Goal: Task Accomplishment & Management: Manage account settings

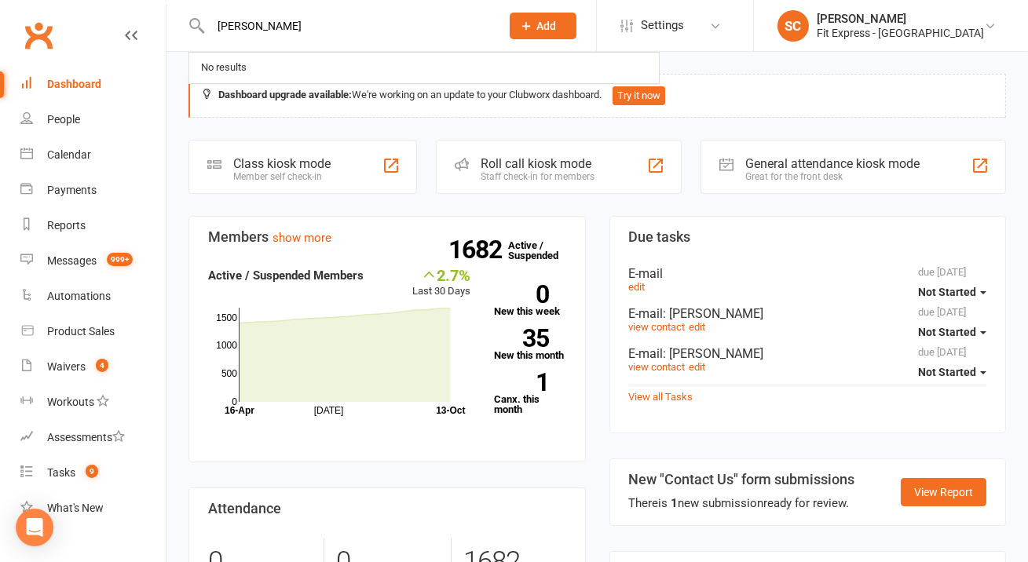
type input "renato varasso"
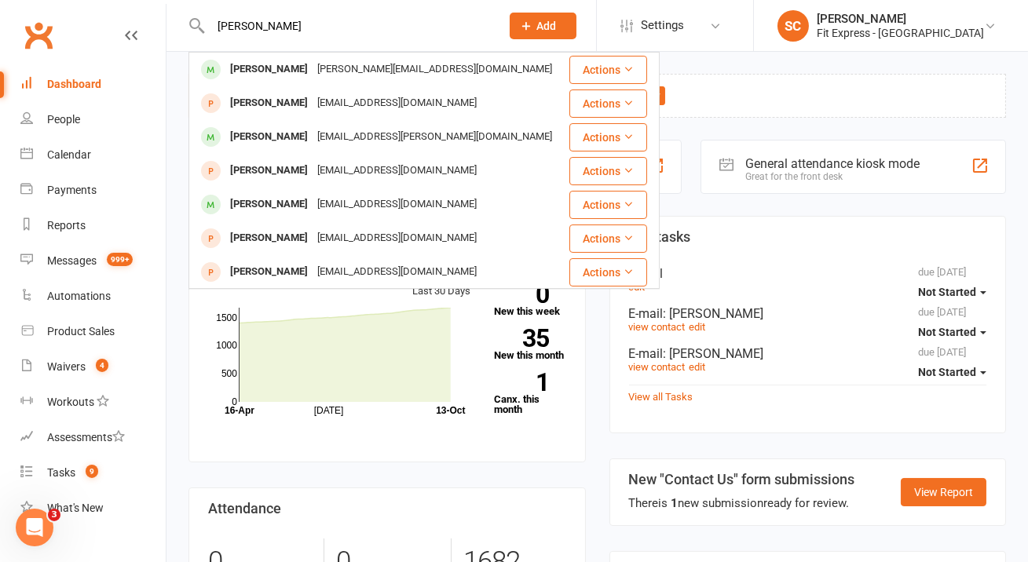
click at [350, 68] on div "varrasso@live.com.au" at bounding box center [435, 69] width 244 height 23
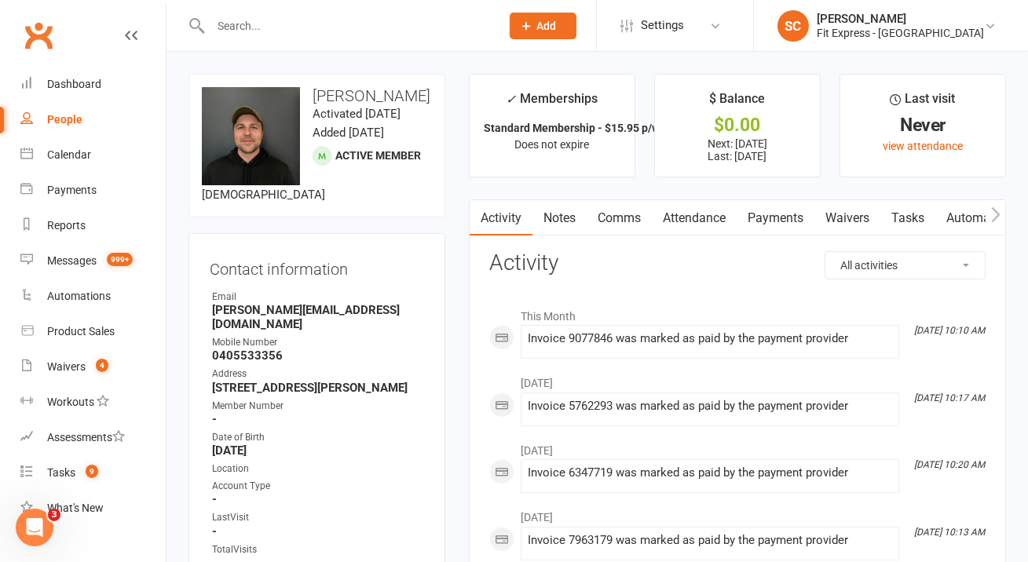
click at [770, 215] on link "Payments" at bounding box center [776, 218] width 78 height 36
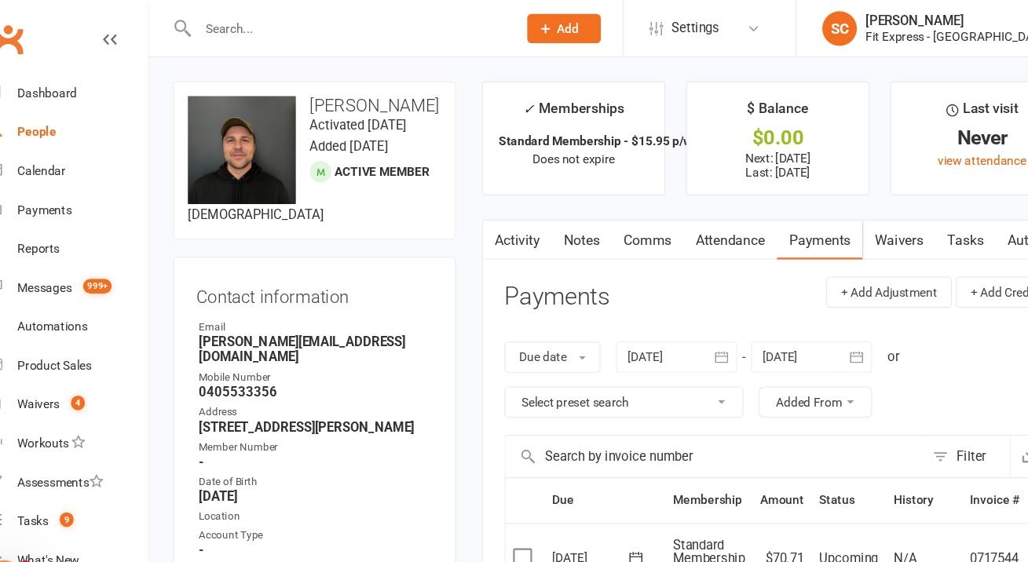
click at [372, 18] on input "text" at bounding box center [348, 26] width 284 height 22
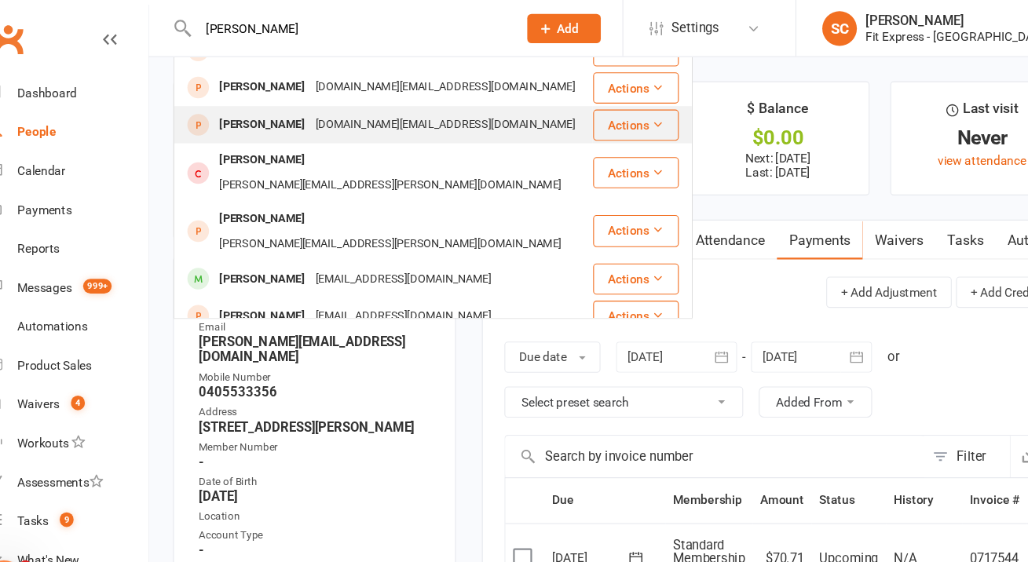
scroll to position [68, 0]
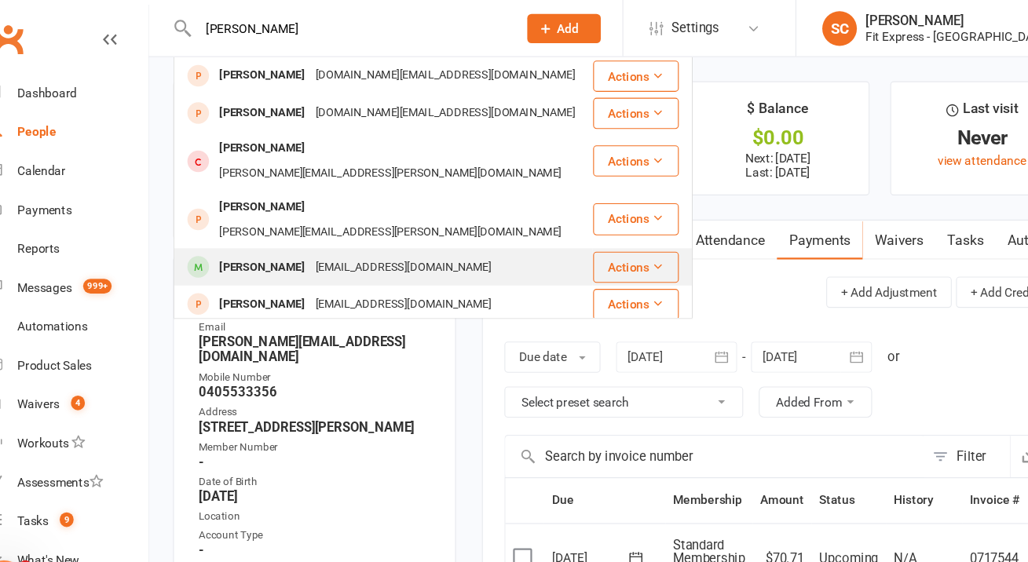
type input "shane"
click at [495, 226] on div "Shane DUNNE sdunne181@gmail.com" at bounding box center [379, 242] width 378 height 32
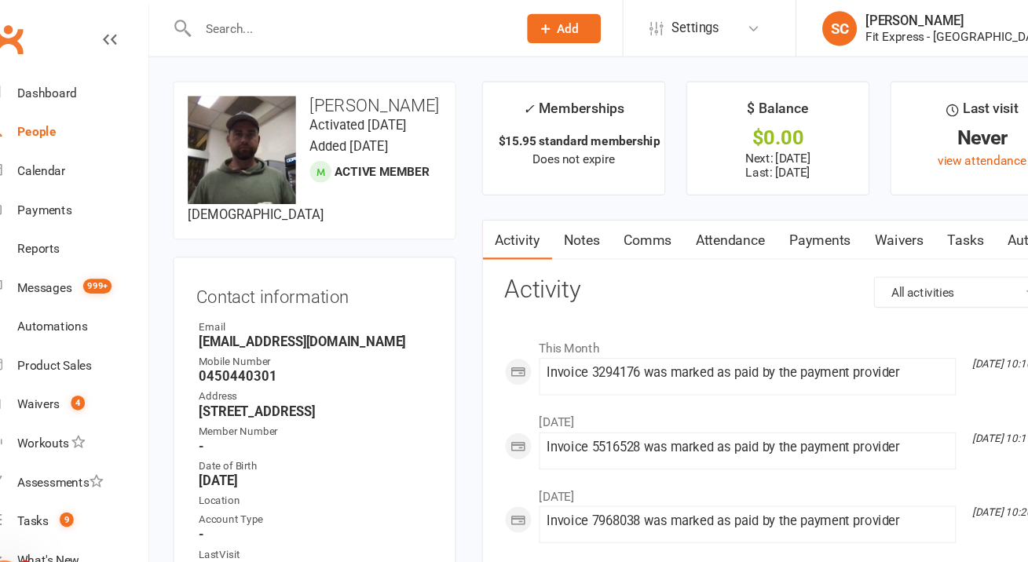
click at [321, 23] on input "text" at bounding box center [348, 26] width 284 height 22
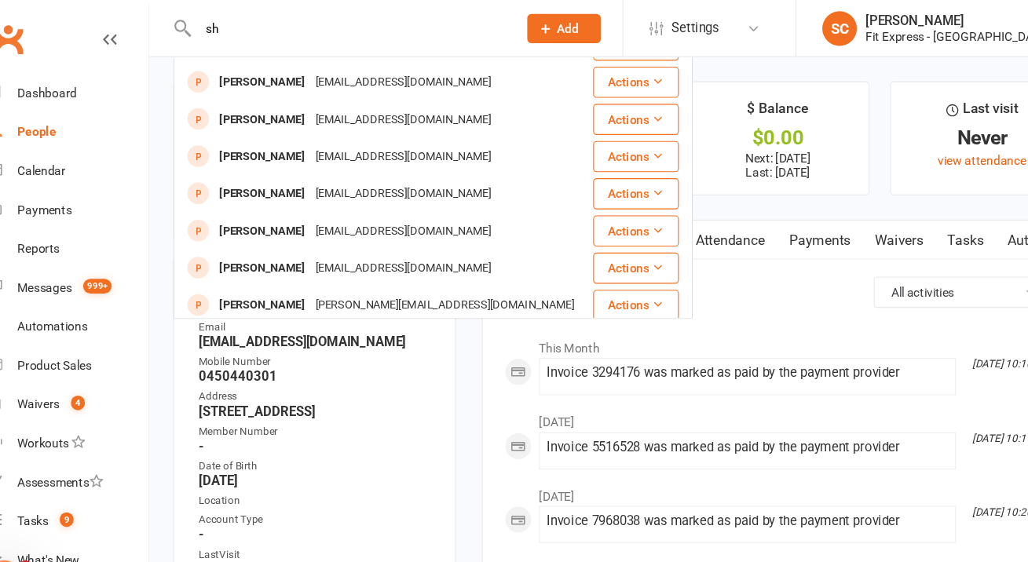
type input "s"
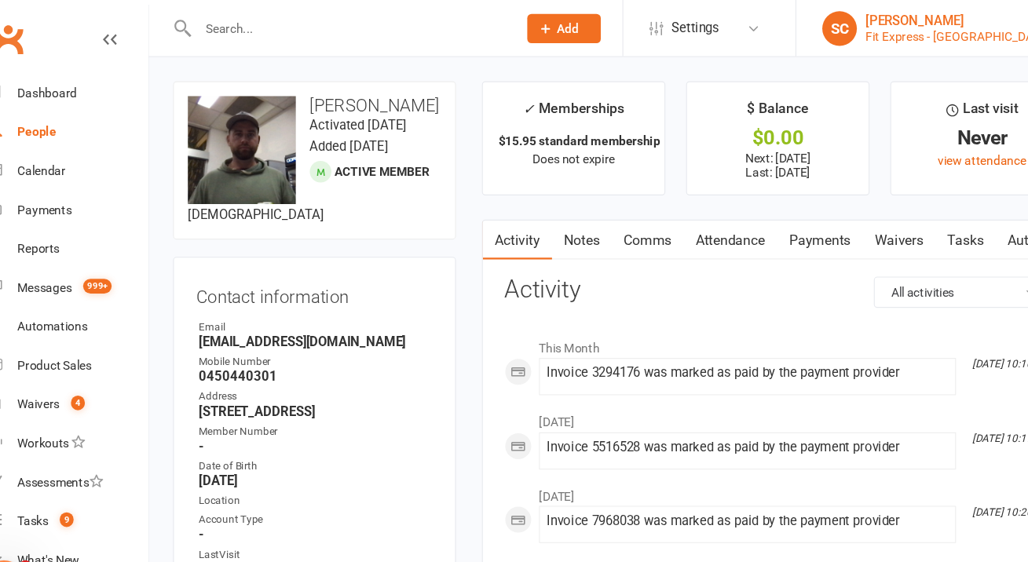
click at [933, 34] on div "Fit Express - [GEOGRAPHIC_DATA]" at bounding box center [900, 33] width 167 height 14
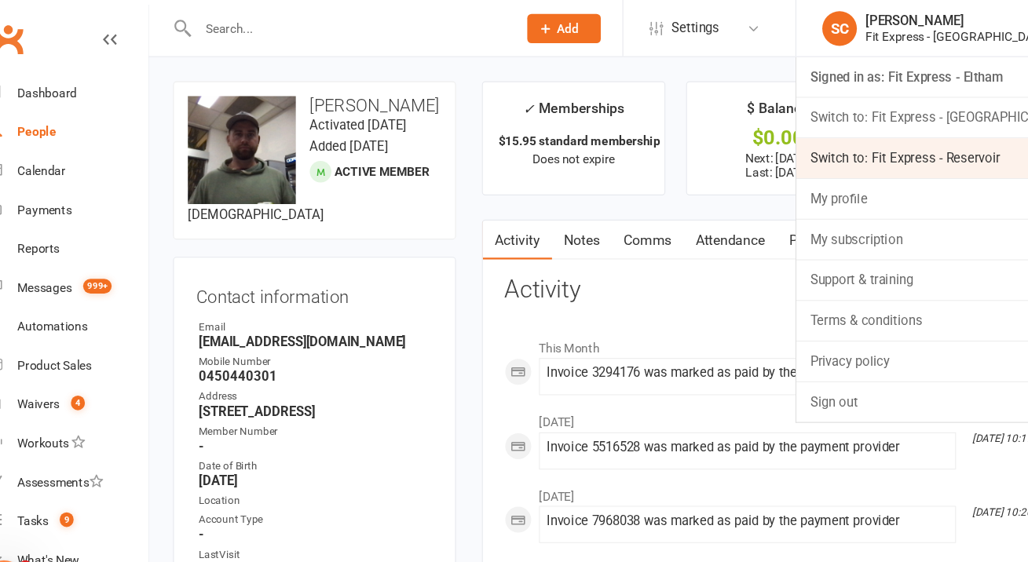
click at [883, 145] on link "Switch to: Fit Express - Reservoir" at bounding box center [891, 144] width 274 height 36
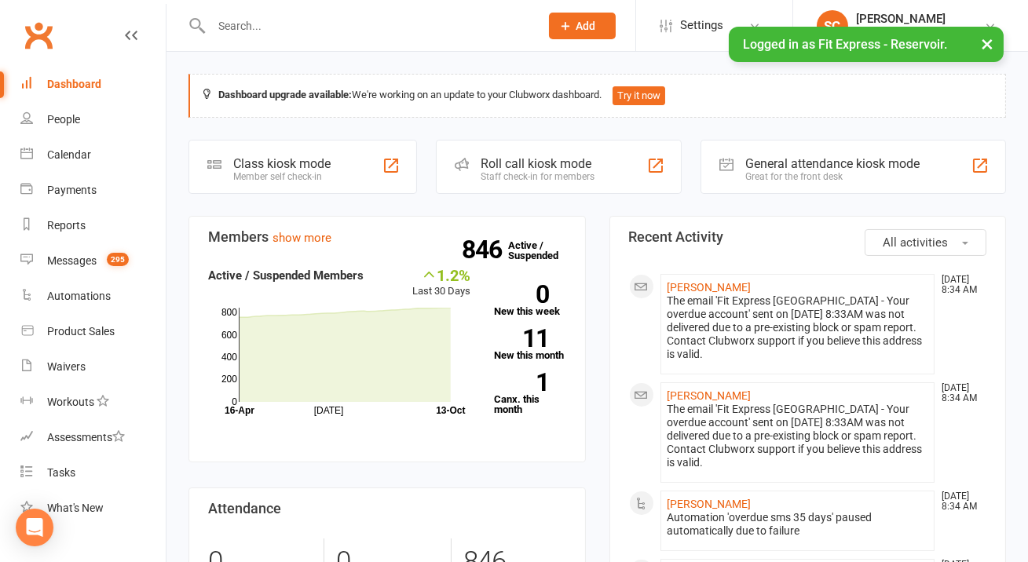
click at [1022, 13] on li "SC Steve Condi Fit Express - Reservoir Signed in as: Fit Express - Reservoir Sw…" at bounding box center [911, 25] width 236 height 51
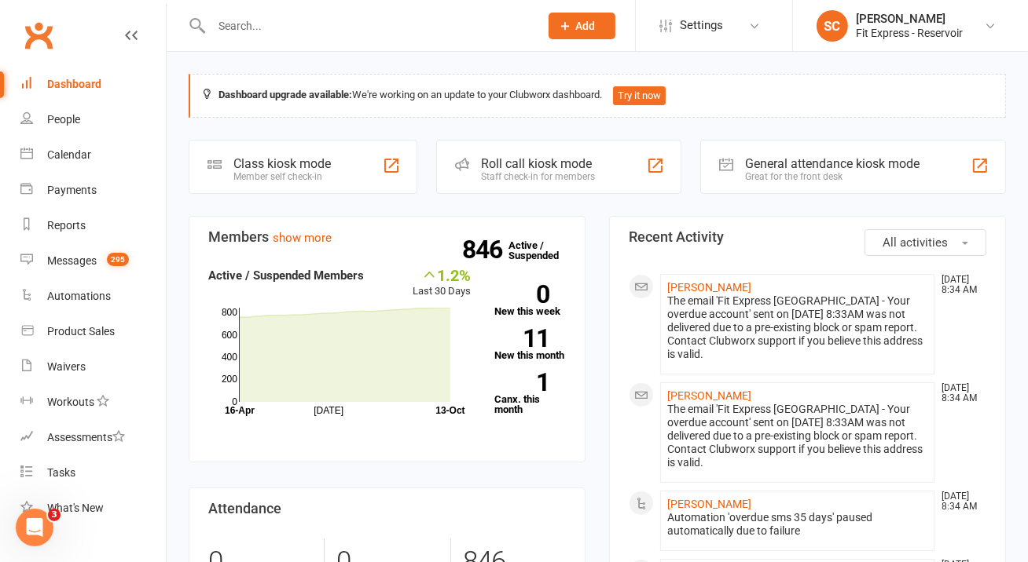
click at [422, 31] on input "text" at bounding box center [367, 26] width 321 height 22
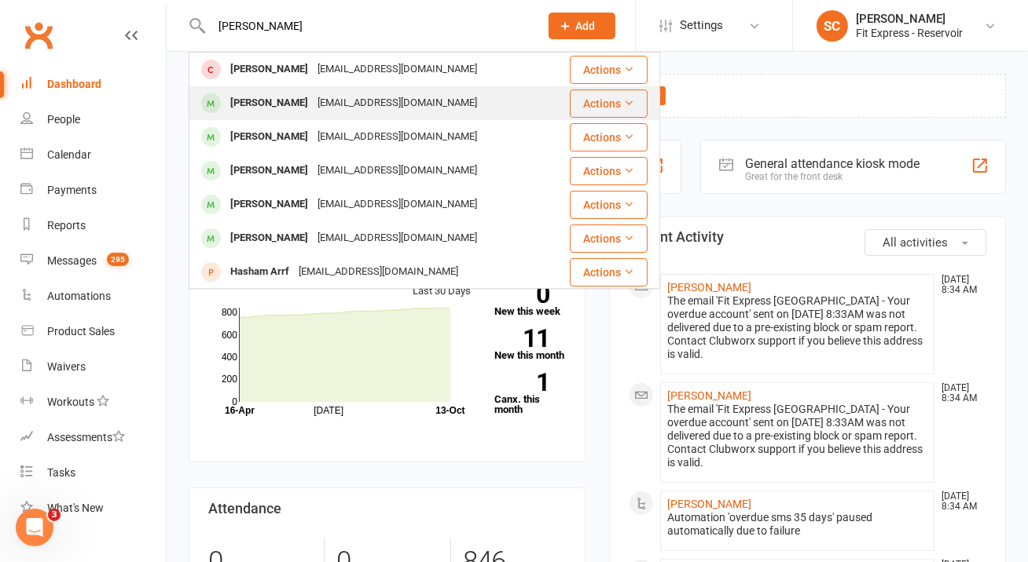
type input "hamza"
click at [379, 109] on div "hamzaallouchee@gmail.com" at bounding box center [397, 103] width 169 height 23
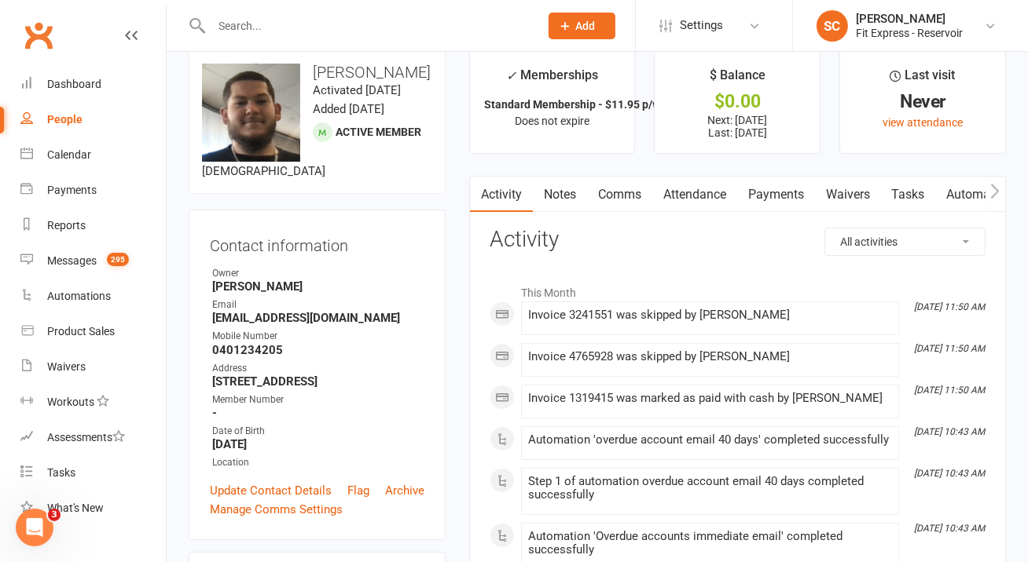
scroll to position [46, 0]
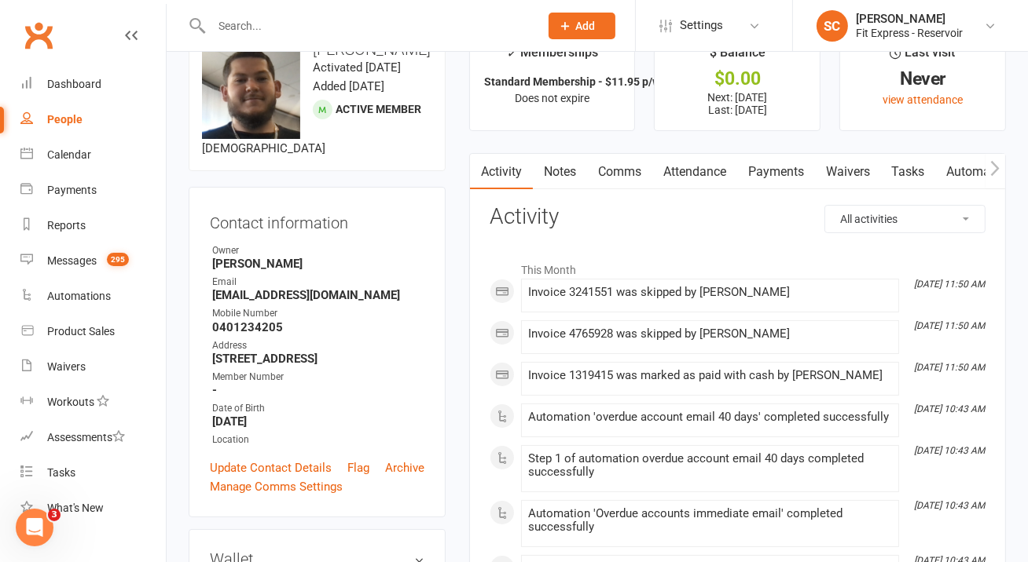
click at [769, 179] on link "Payments" at bounding box center [776, 172] width 78 height 36
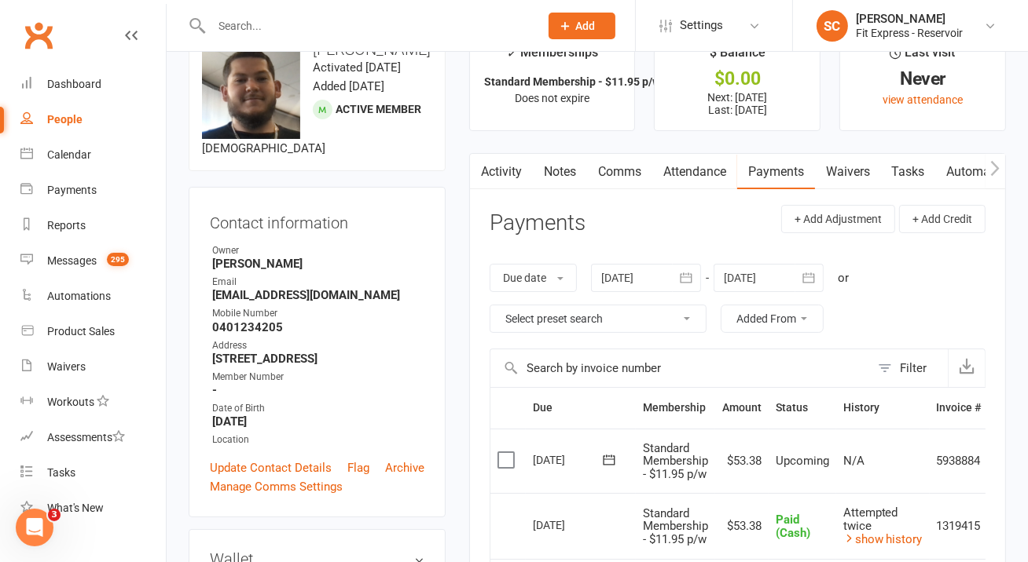
click at [551, 170] on link "Notes" at bounding box center [560, 172] width 54 height 36
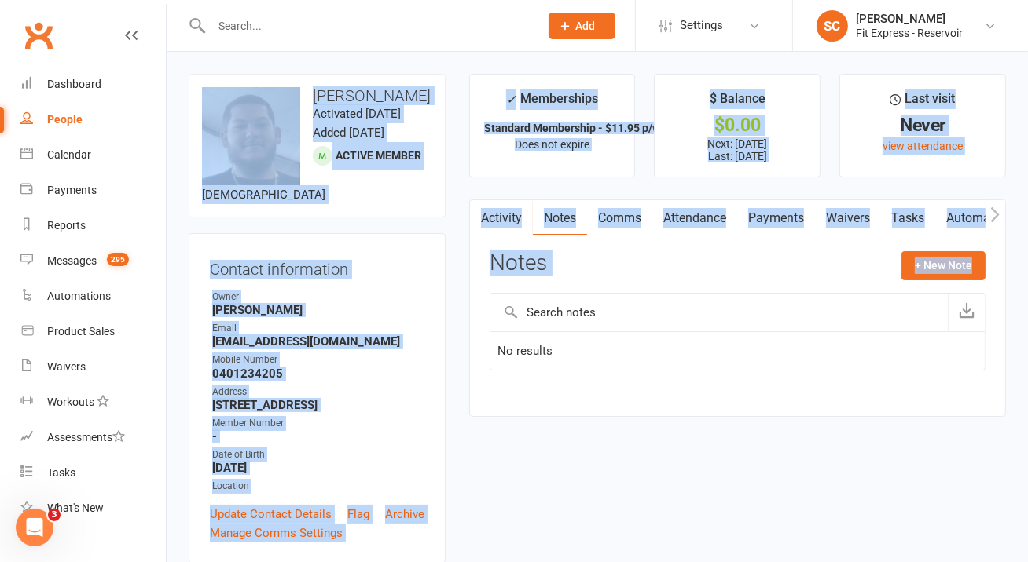
drag, startPoint x: 189, startPoint y: 68, endPoint x: 495, endPoint y: 293, distance: 379.9
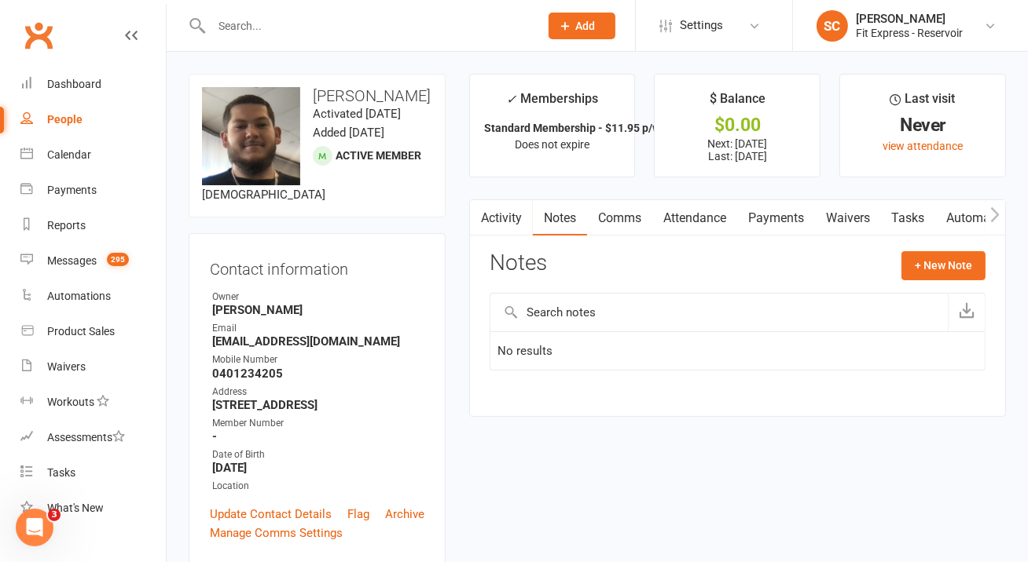
click at [405, 244] on contact-information "upload photo change photo Hamza Allouche Activated 23 July, 2025 Added 9 Novemb…" at bounding box center [317, 319] width 257 height 490
drag, startPoint x: 405, startPoint y: 244, endPoint x: 374, endPoint y: 235, distance: 31.8
click at [374, 235] on contact-information "upload photo change photo Hamza Allouche Activated 23 July, 2025 Added 9 Novemb…" at bounding box center [317, 319] width 257 height 490
click at [390, 30] on input "text" at bounding box center [367, 26] width 321 height 22
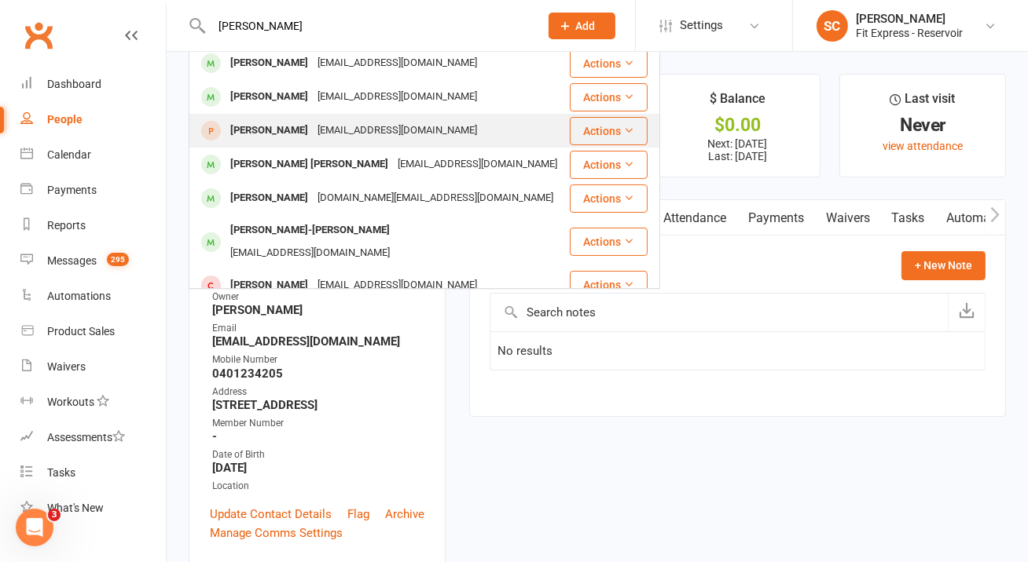
scroll to position [77, 0]
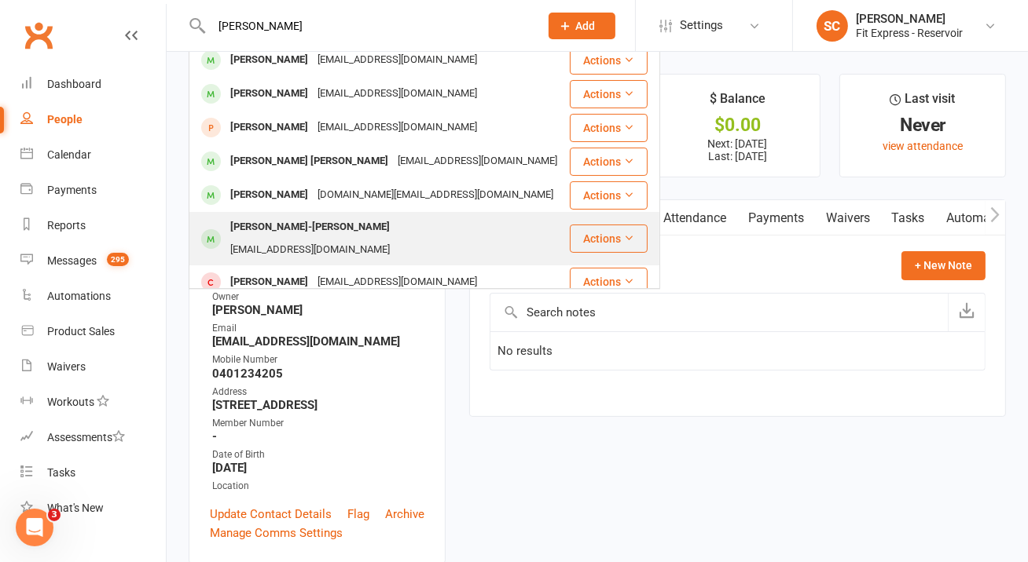
type input "marcus"
click at [394, 239] on div "marcushal21@gmail.com" at bounding box center [309, 250] width 169 height 23
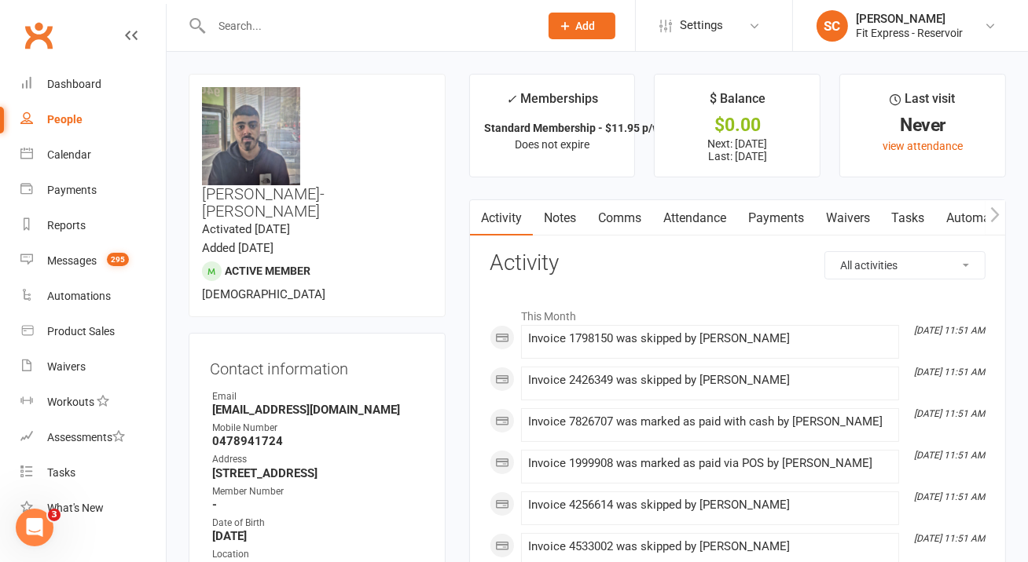
click at [792, 223] on link "Payments" at bounding box center [776, 218] width 78 height 36
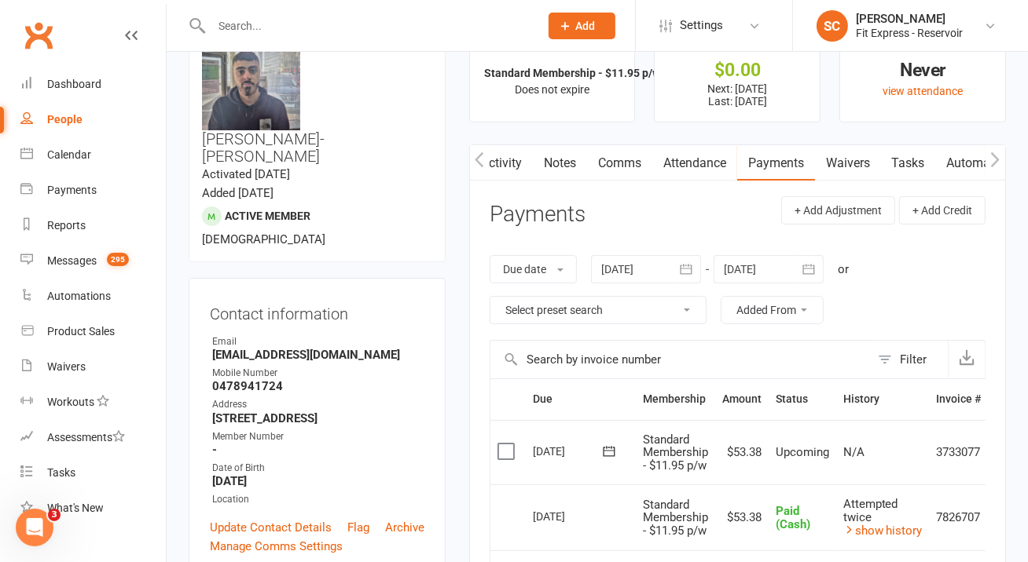
click at [565, 159] on link "Notes" at bounding box center [560, 163] width 54 height 36
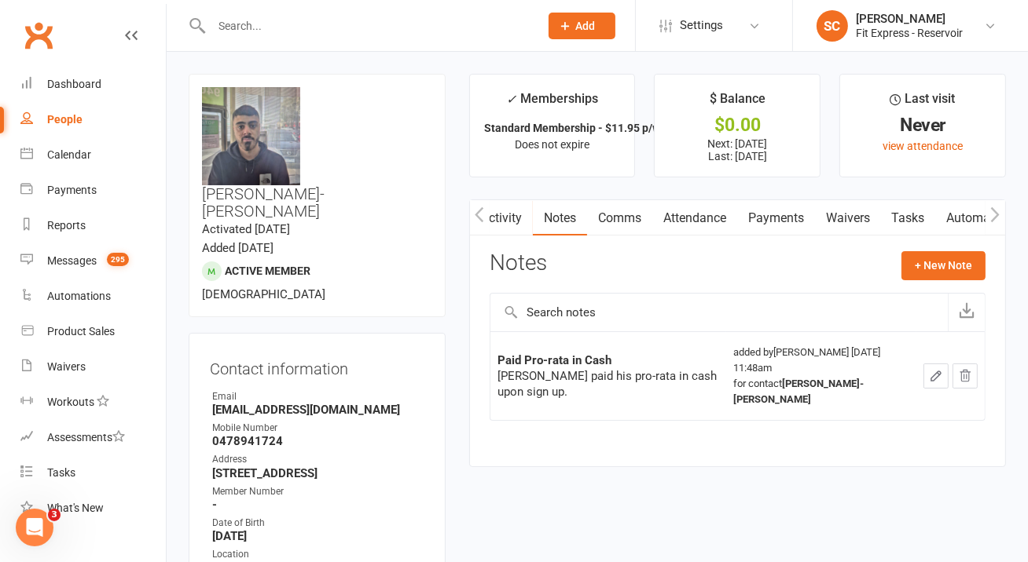
scroll to position [14, 0]
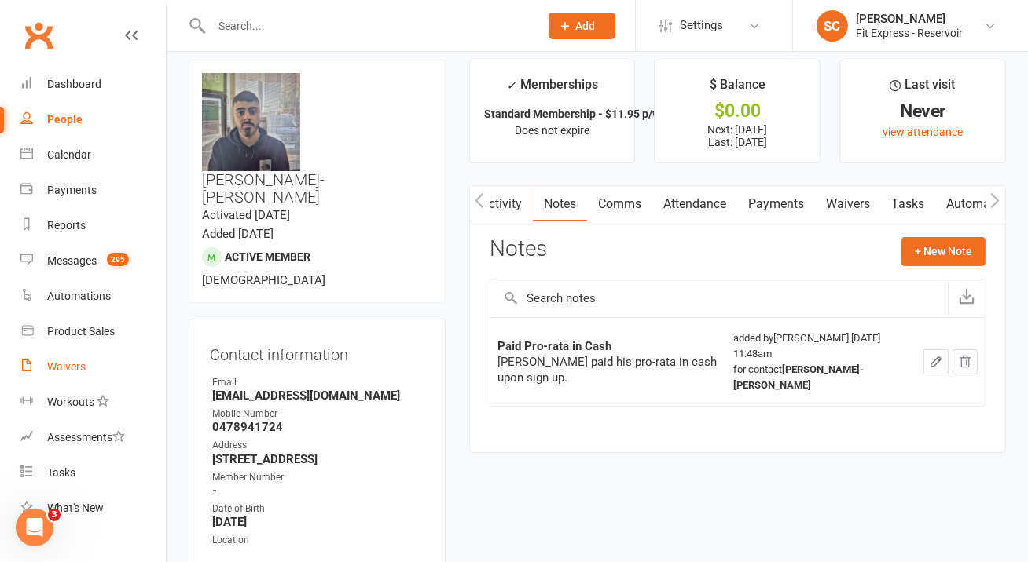
click at [82, 372] on div "Waivers" at bounding box center [66, 367] width 38 height 13
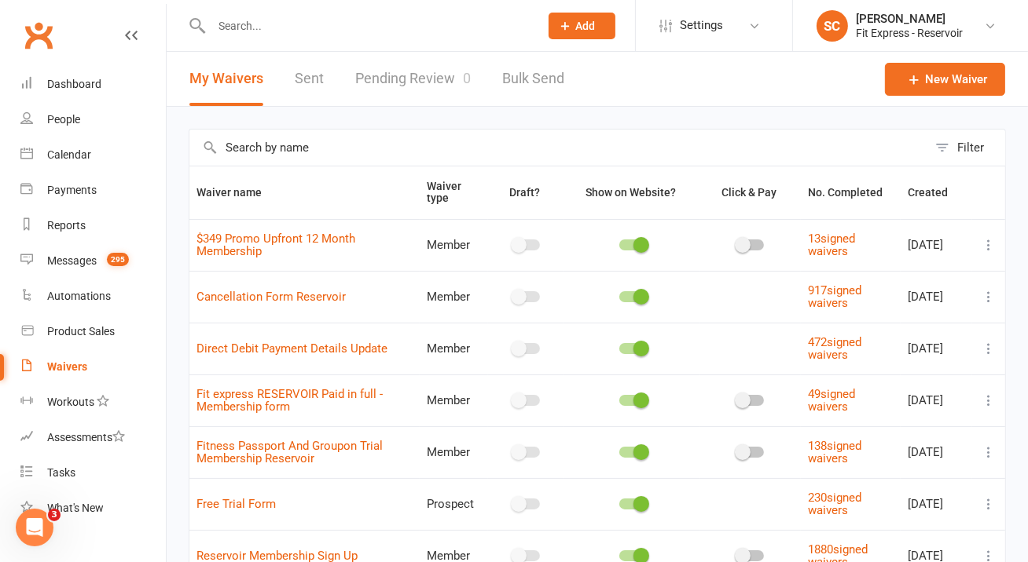
click at [961, 41] on li "SC Steve Condi Fit Express - Reservoir Signed in as: Fit Express - Reservoir Sw…" at bounding box center [910, 25] width 236 height 51
click at [961, 35] on div "Fit Express - Reservoir" at bounding box center [909, 33] width 107 height 14
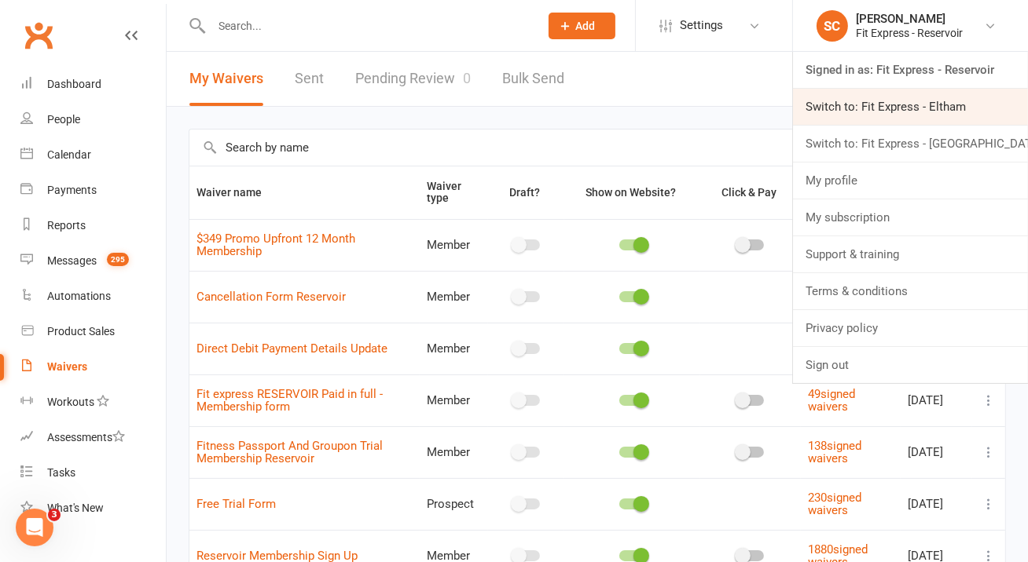
click at [938, 94] on link "Switch to: Fit Express - Eltham" at bounding box center [910, 107] width 235 height 36
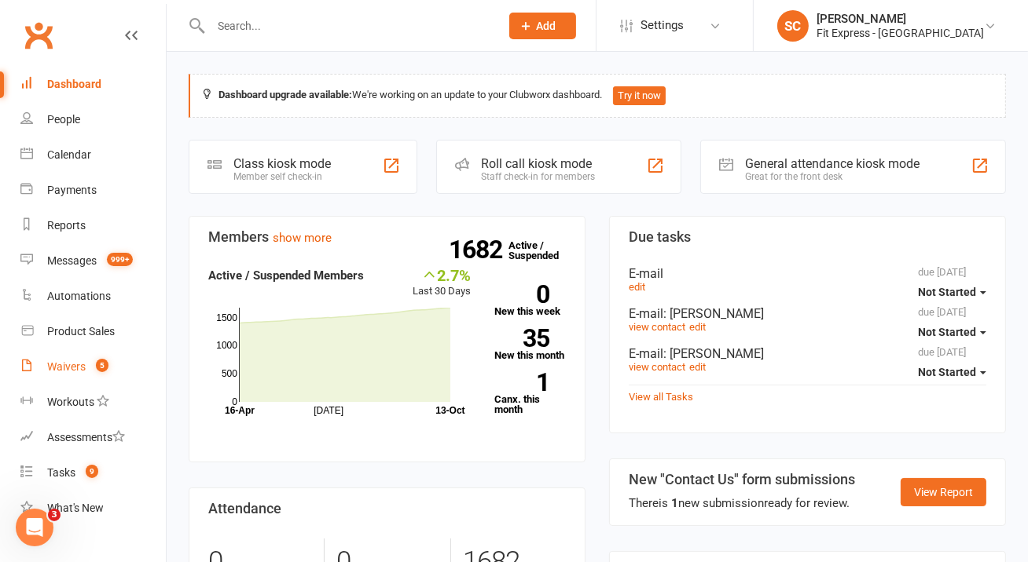
click at [67, 364] on div "Waivers" at bounding box center [66, 367] width 38 height 13
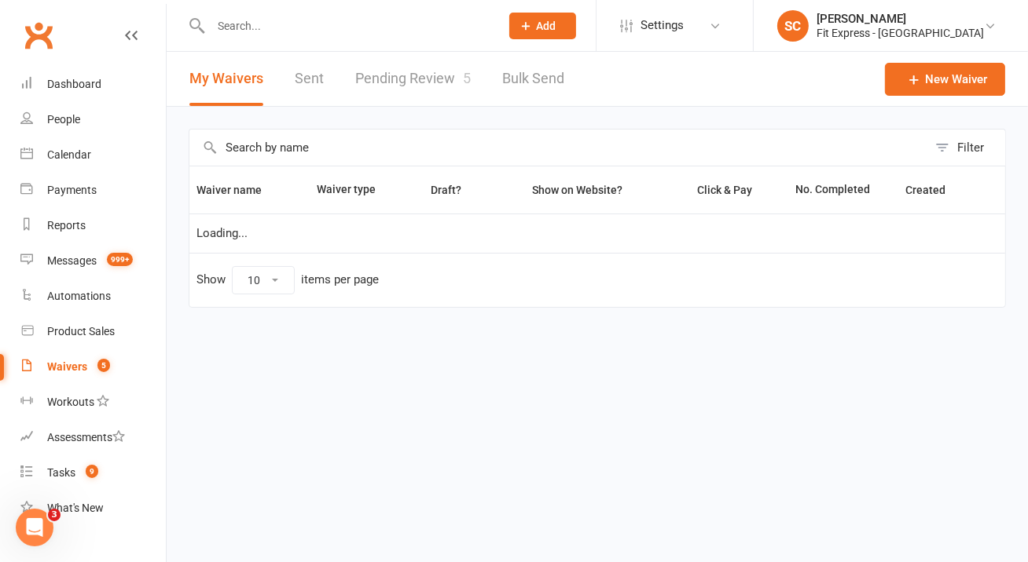
click at [409, 79] on link "Pending Review 5" at bounding box center [412, 79] width 115 height 54
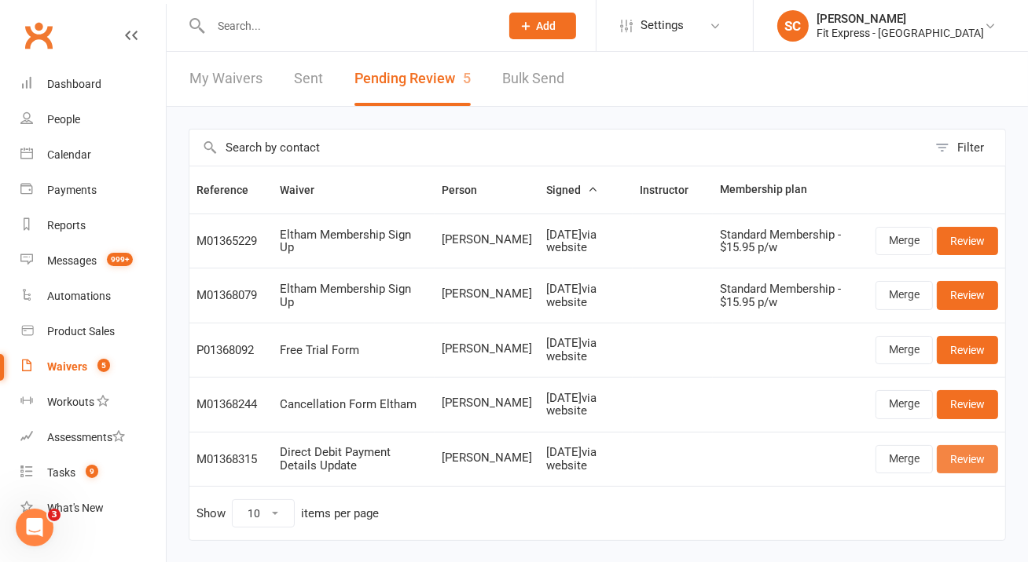
click at [962, 451] on link "Review" at bounding box center [966, 459] width 61 height 28
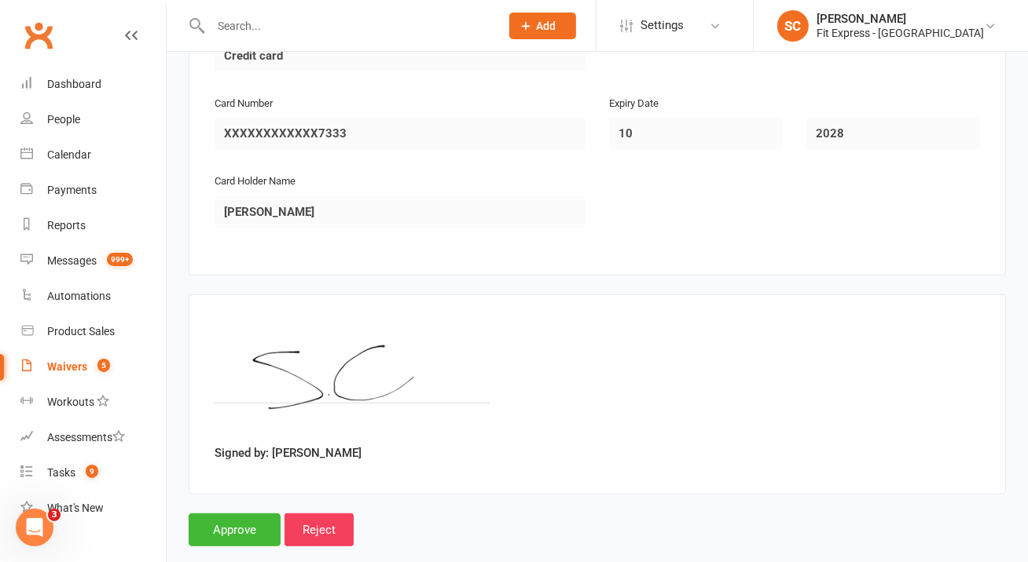
scroll to position [845, 0]
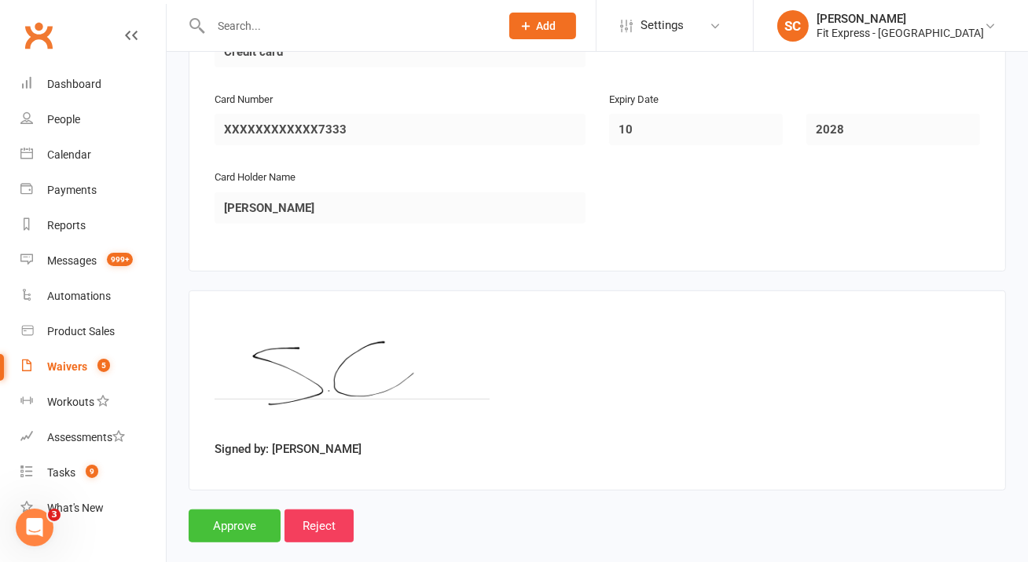
click at [225, 510] on input "Approve" at bounding box center [235, 526] width 92 height 33
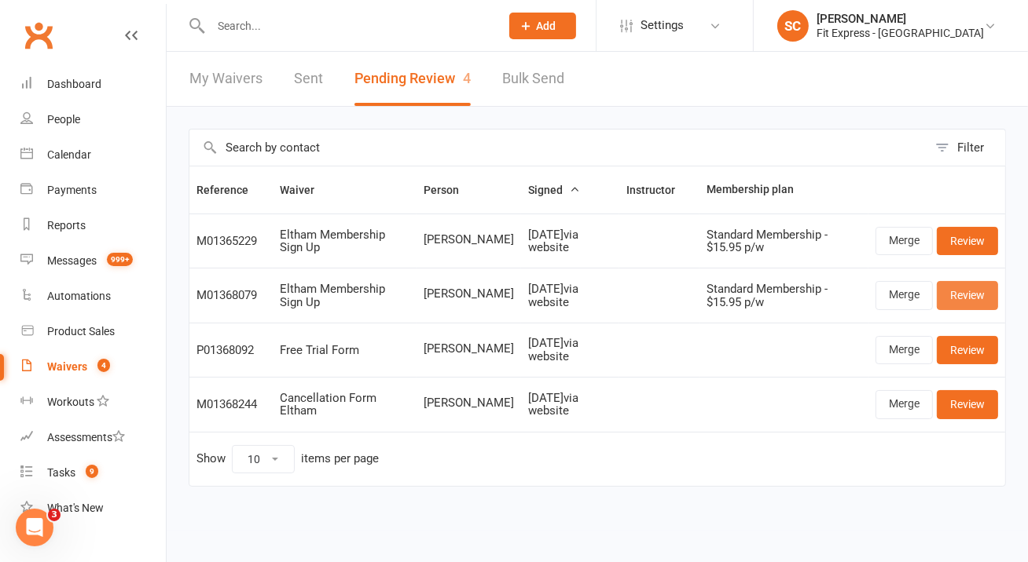
click at [951, 292] on link "Review" at bounding box center [966, 295] width 61 height 28
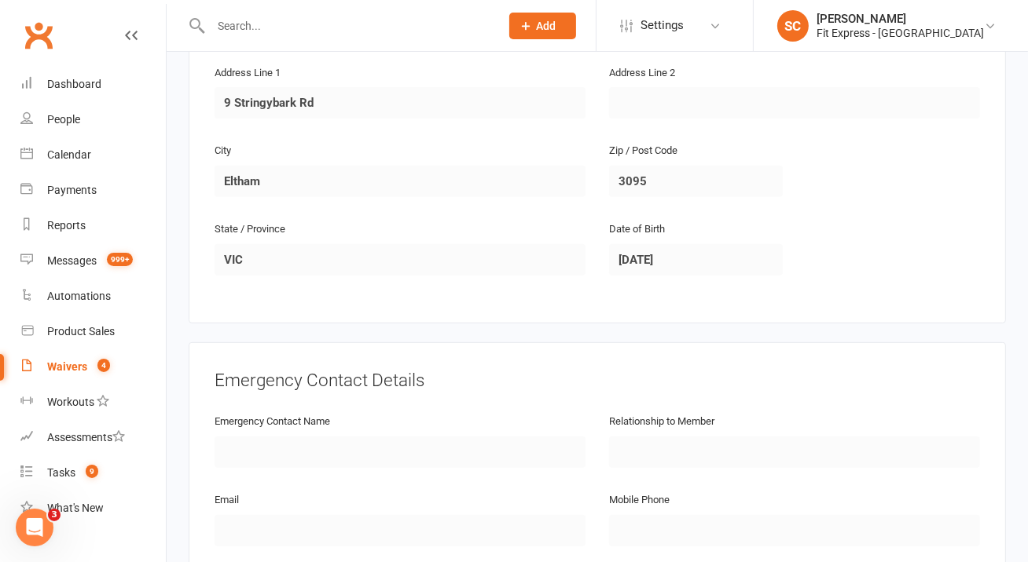
scroll to position [513, 0]
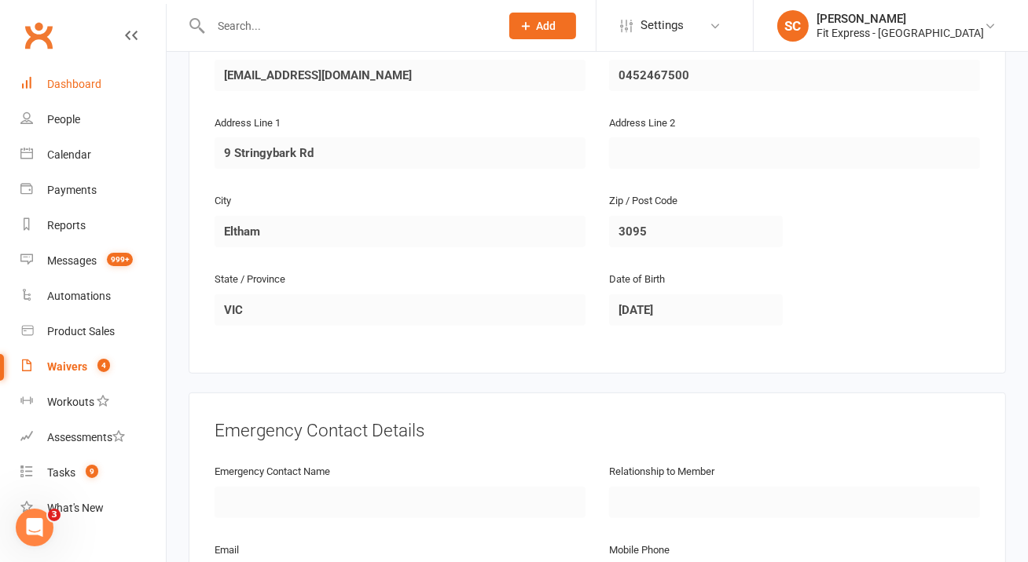
click at [83, 97] on link "Dashboard" at bounding box center [92, 84] width 145 height 35
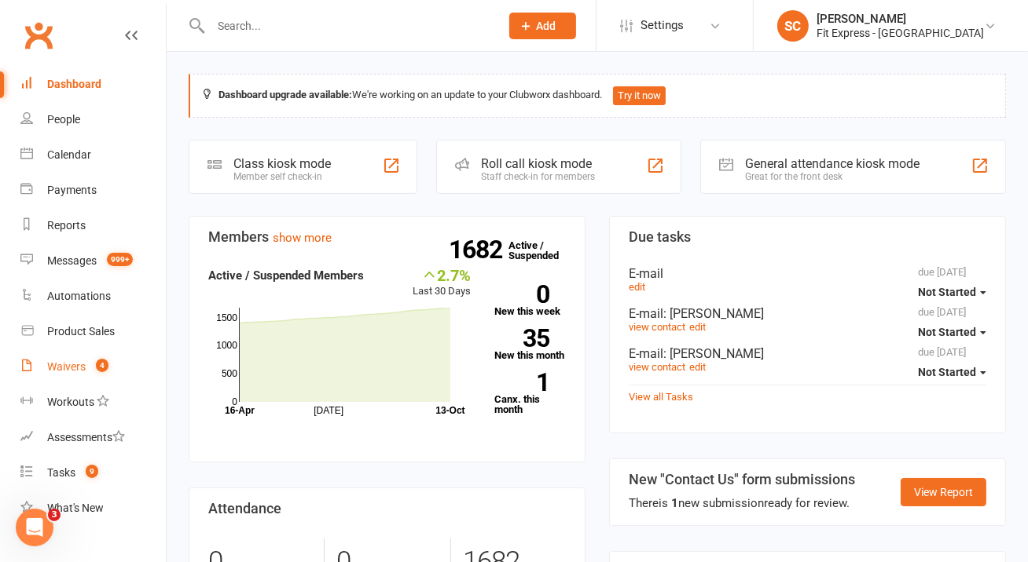
click at [62, 371] on div "Waivers" at bounding box center [66, 367] width 38 height 13
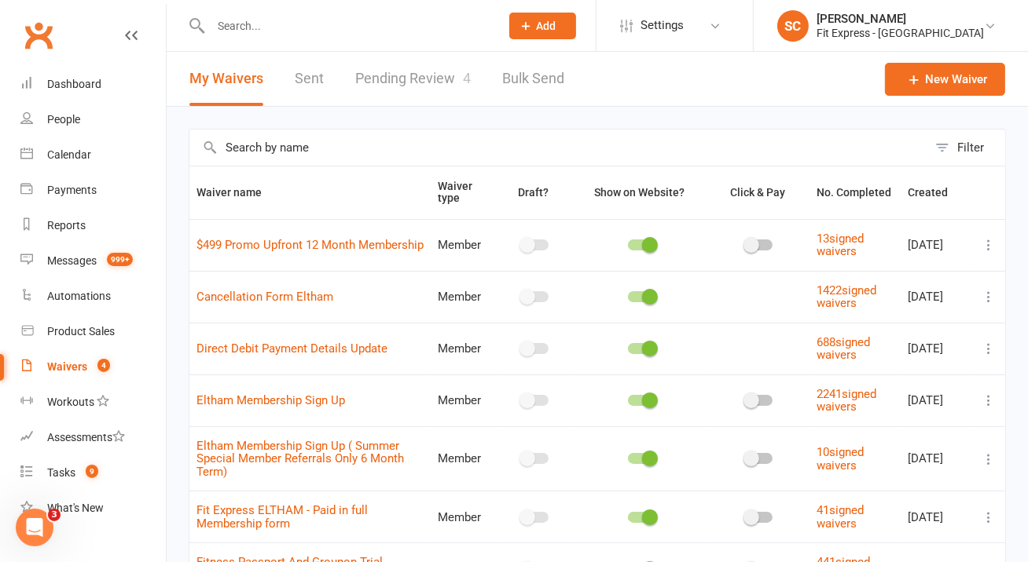
click at [396, 78] on link "Pending Review 4" at bounding box center [412, 79] width 115 height 54
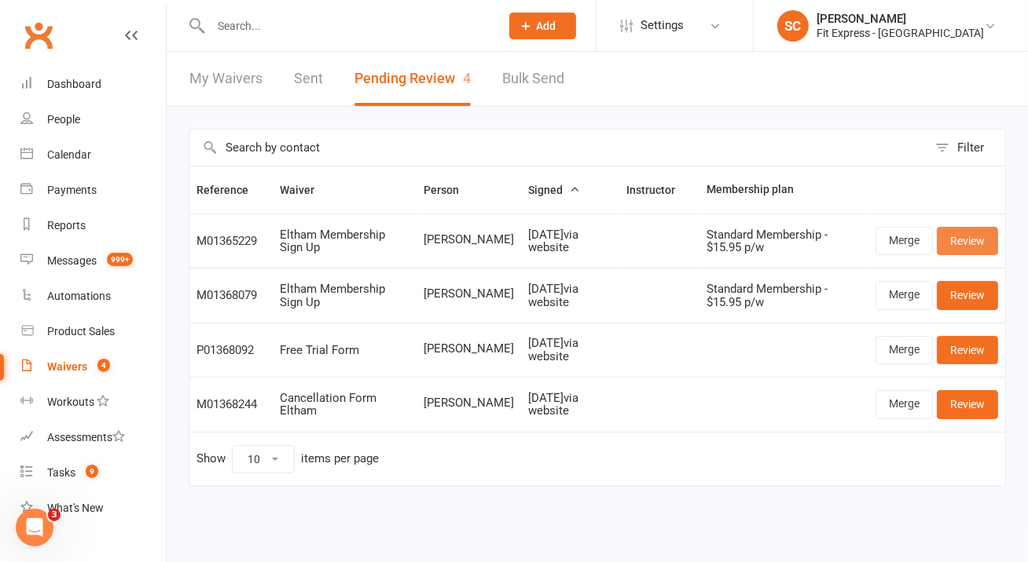
click at [971, 238] on link "Review" at bounding box center [966, 241] width 61 height 28
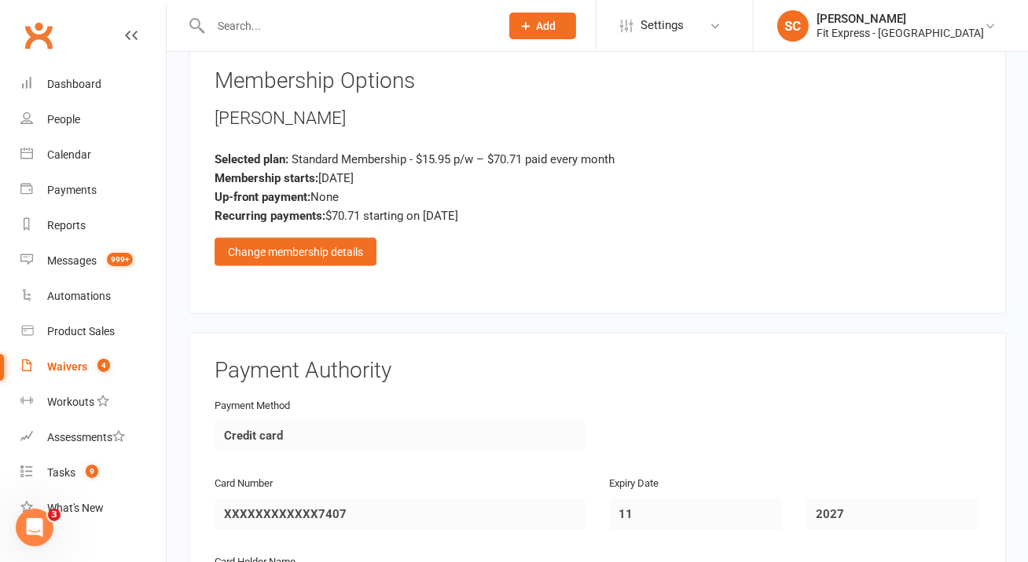
scroll to position [1878, 0]
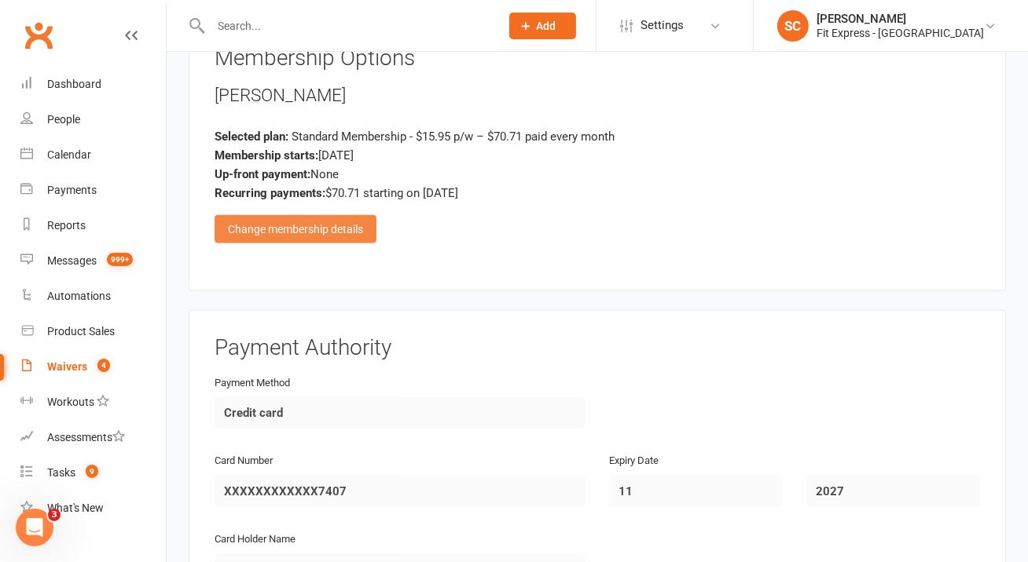
click at [324, 215] on div "Change membership details" at bounding box center [295, 229] width 162 height 28
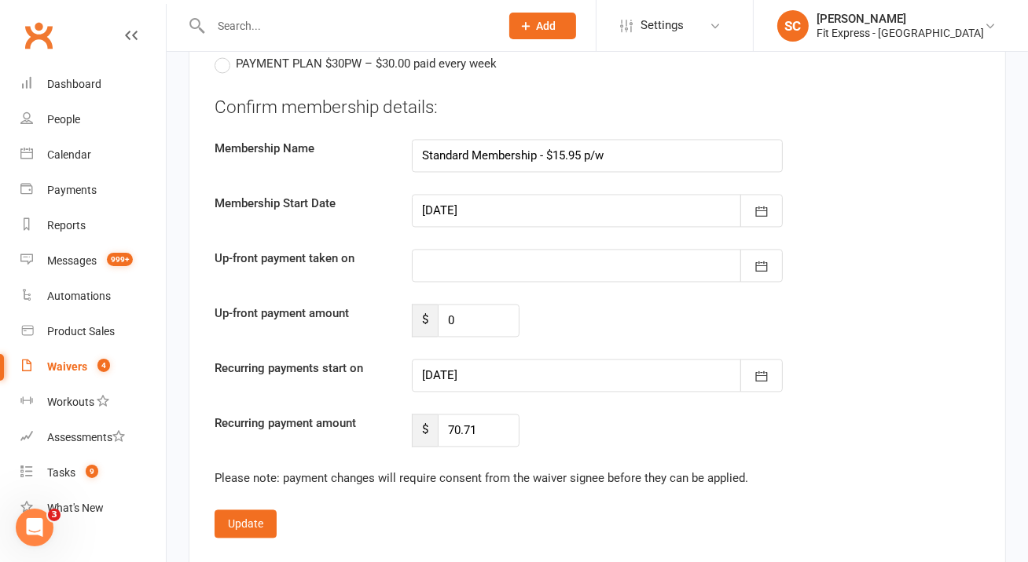
scroll to position [2915, 0]
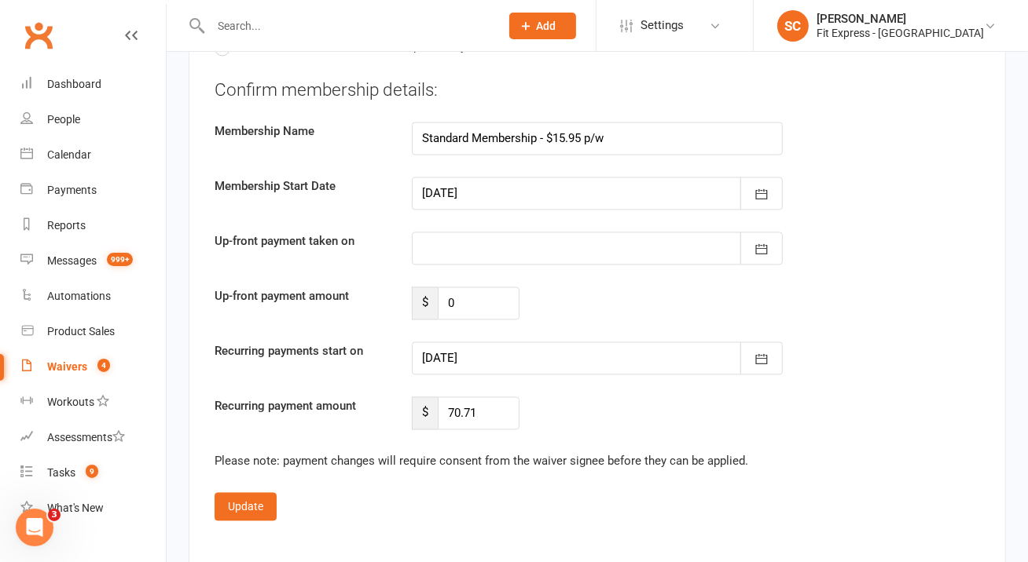
click at [602, 232] on div at bounding box center [597, 248] width 371 height 33
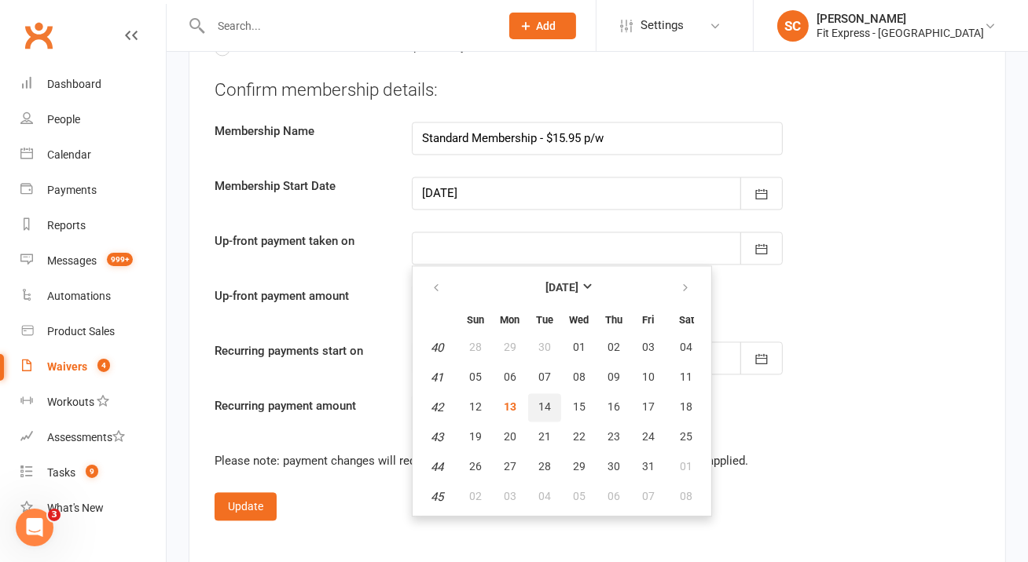
click at [543, 394] on button "14" at bounding box center [544, 408] width 33 height 28
type input "14 Oct 2025"
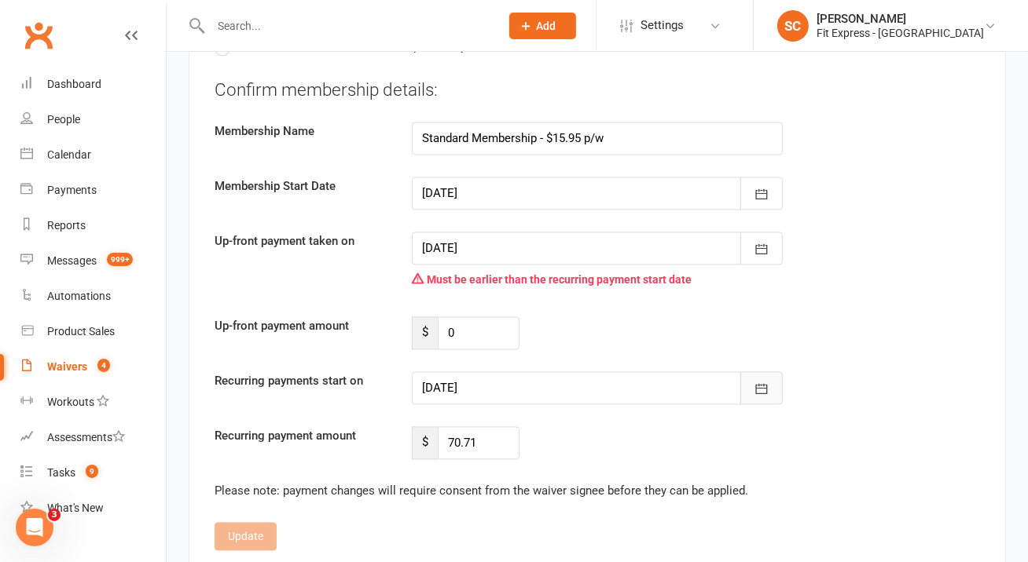
click at [760, 381] on icon "button" at bounding box center [761, 389] width 16 height 16
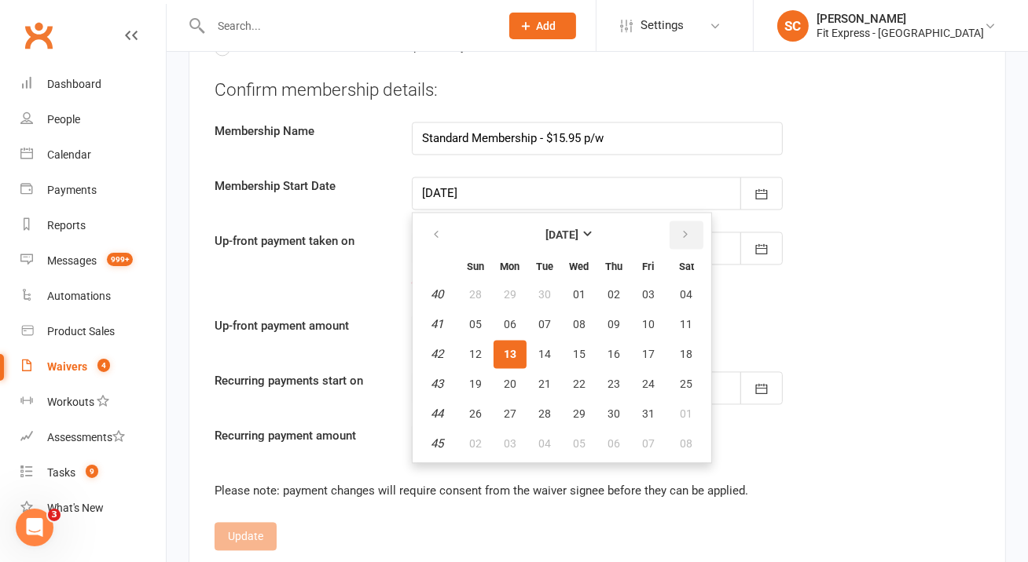
click at [682, 229] on icon "button" at bounding box center [685, 235] width 11 height 13
click at [684, 288] on span "01" at bounding box center [686, 294] width 13 height 13
type input "01 Nov 2025"
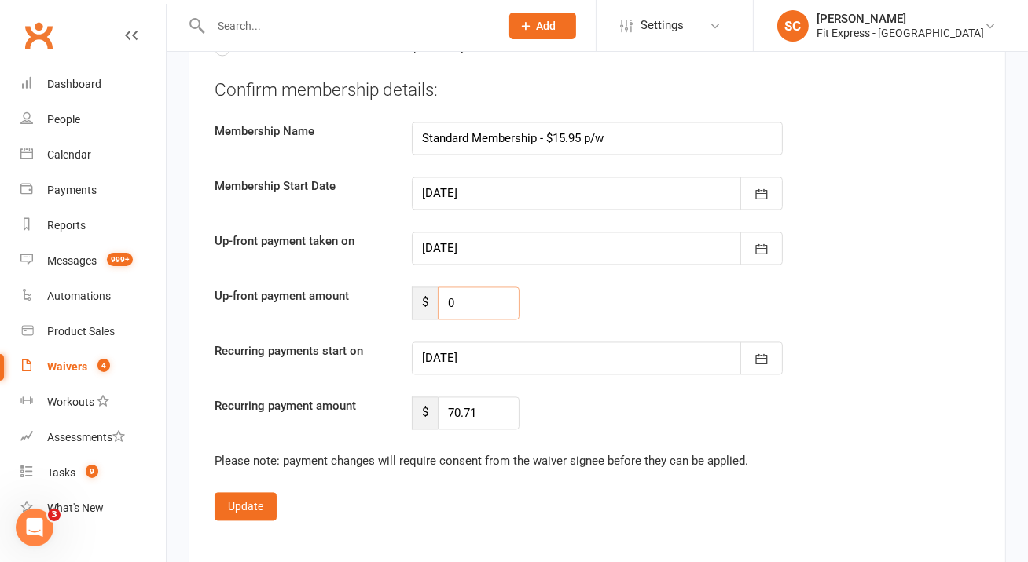
click at [488, 287] on input "0" at bounding box center [479, 303] width 82 height 33
click at [463, 287] on input "0" at bounding box center [479, 303] width 82 height 33
type input "55.2"
click at [485, 397] on input "70.71" at bounding box center [479, 413] width 82 height 33
click at [242, 493] on button "Update" at bounding box center [245, 507] width 62 height 28
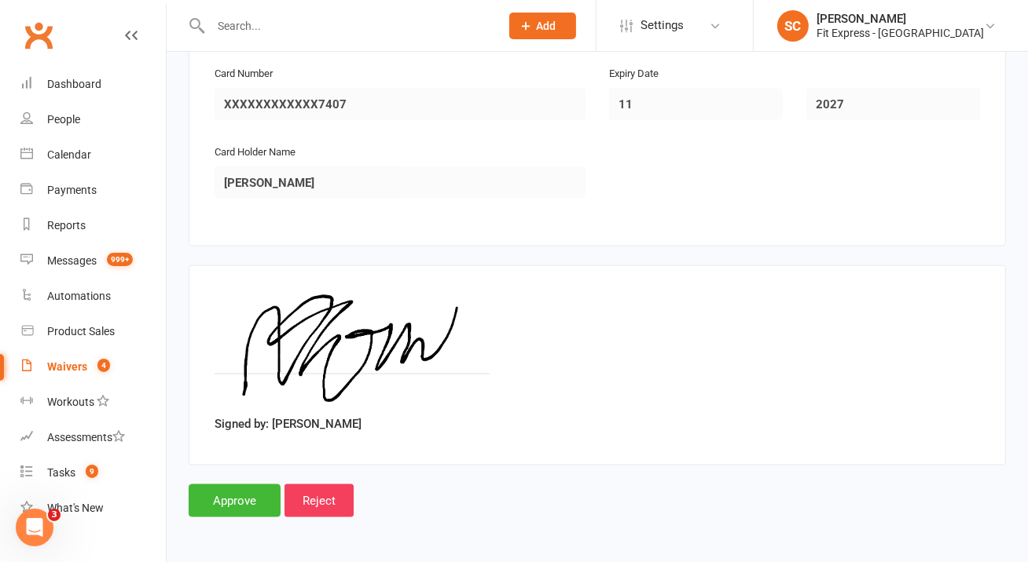
scroll to position [2238, 0]
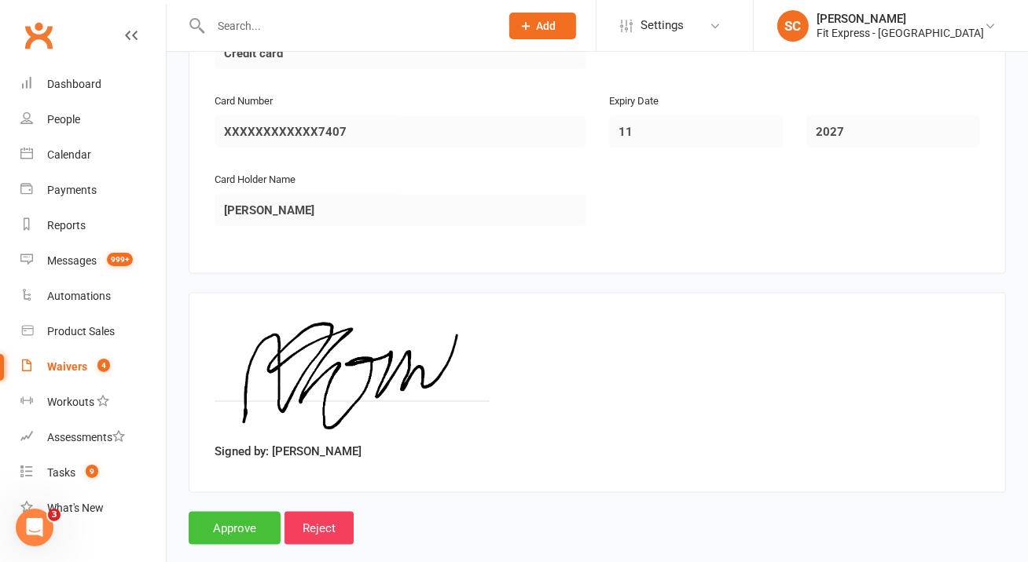
click at [244, 512] on input "Approve" at bounding box center [235, 528] width 92 height 33
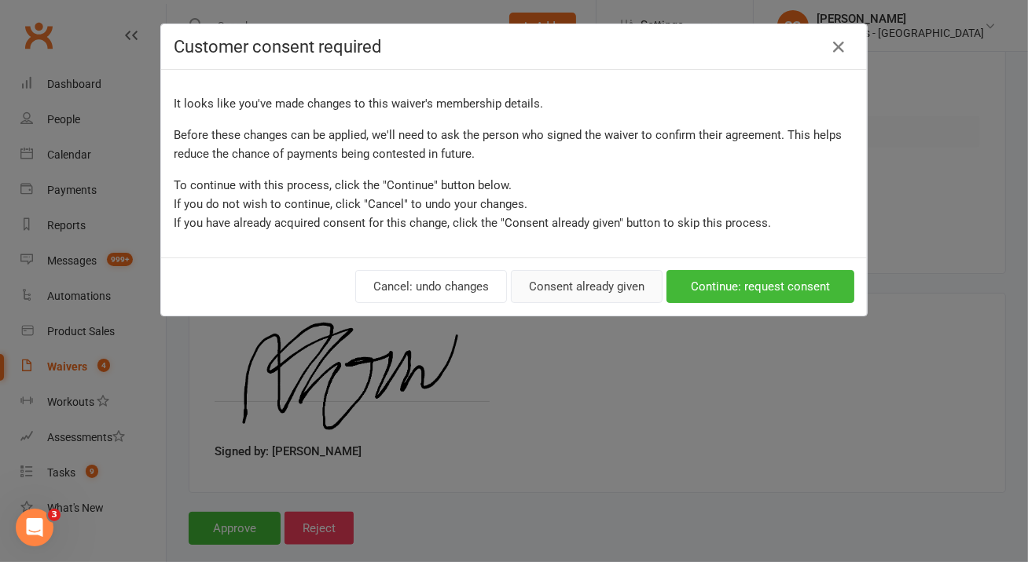
click at [614, 281] on button "Consent already given" at bounding box center [587, 286] width 152 height 33
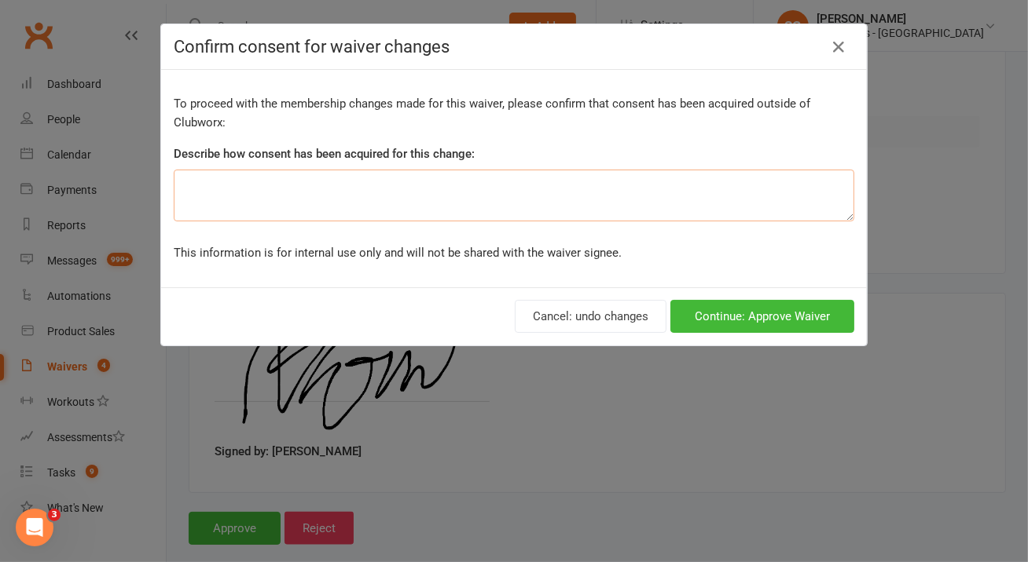
click at [500, 193] on textarea at bounding box center [514, 196] width 680 height 52
type textarea "on waiver"
click at [781, 308] on button "Continue: Approve Waiver" at bounding box center [762, 316] width 184 height 33
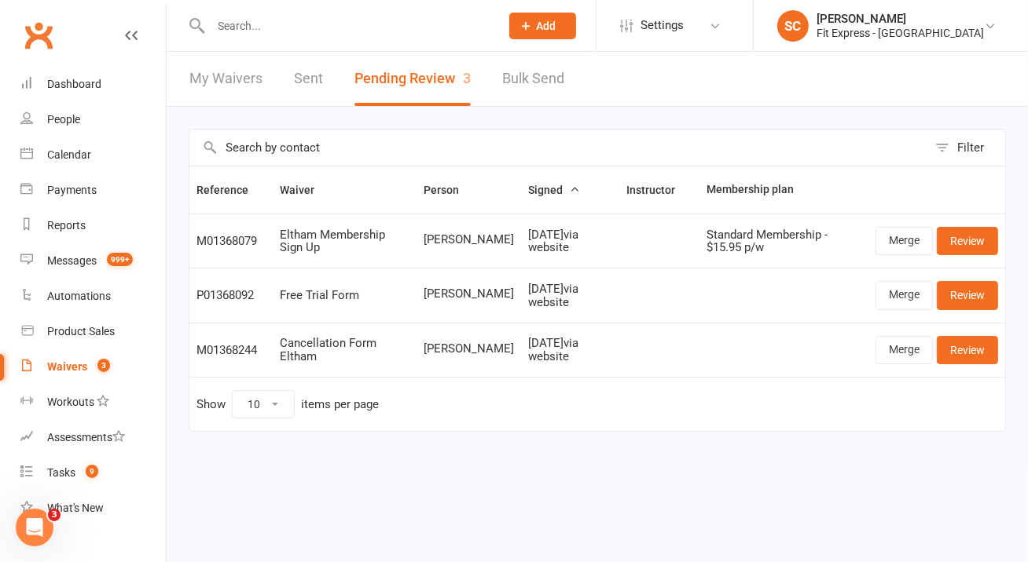
click at [364, 24] on input "text" at bounding box center [347, 26] width 283 height 22
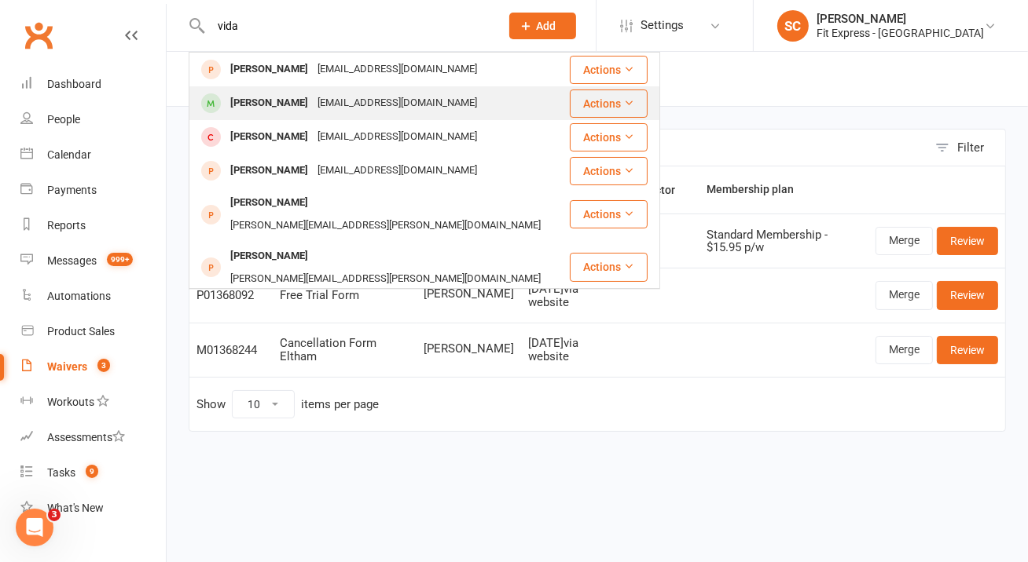
type input "vida"
click at [401, 94] on div "vida Vivian erincvivian@gmail.com" at bounding box center [379, 103] width 378 height 32
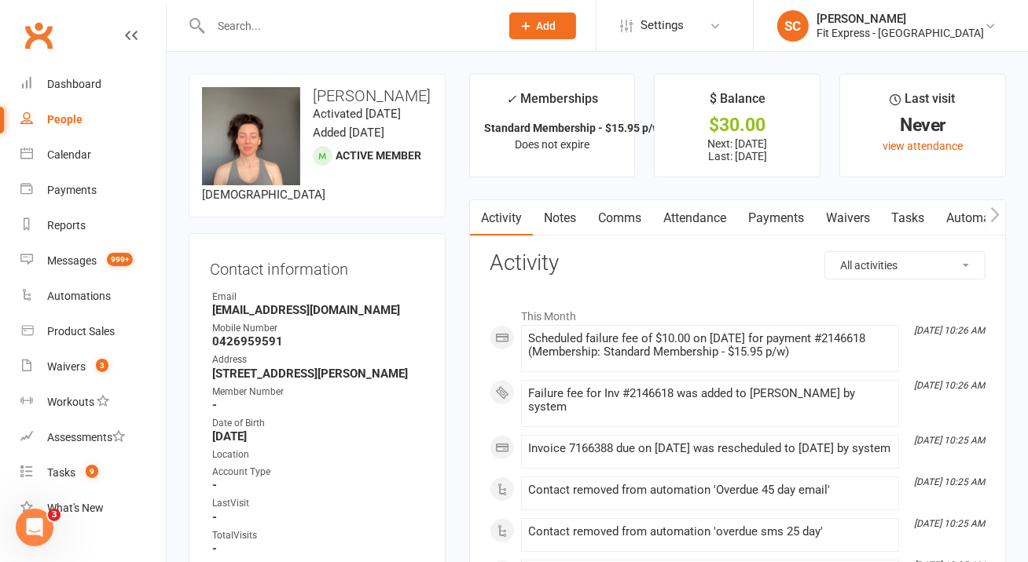
click at [767, 216] on link "Payments" at bounding box center [776, 218] width 78 height 36
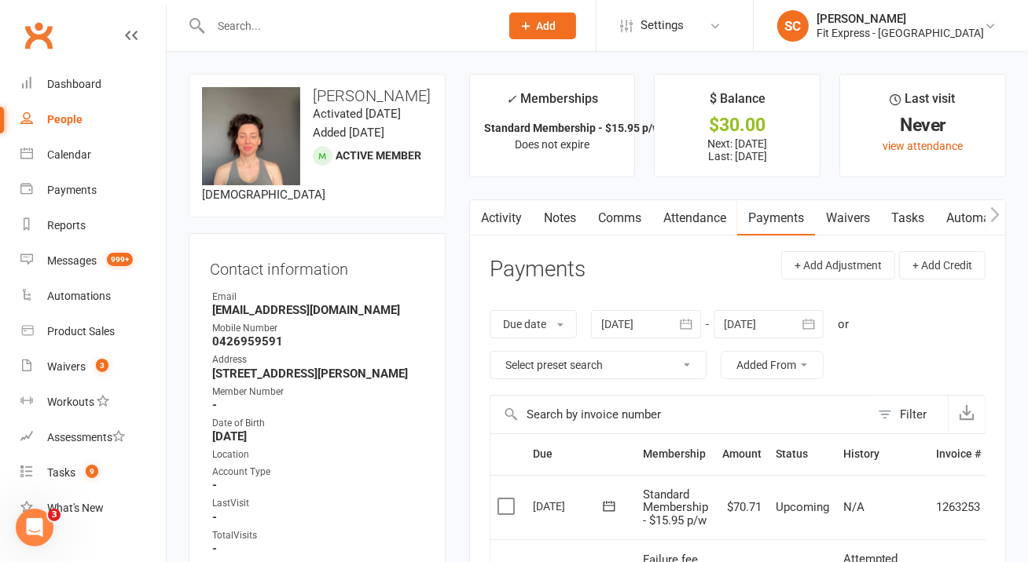
click at [641, 317] on div at bounding box center [646, 324] width 110 height 28
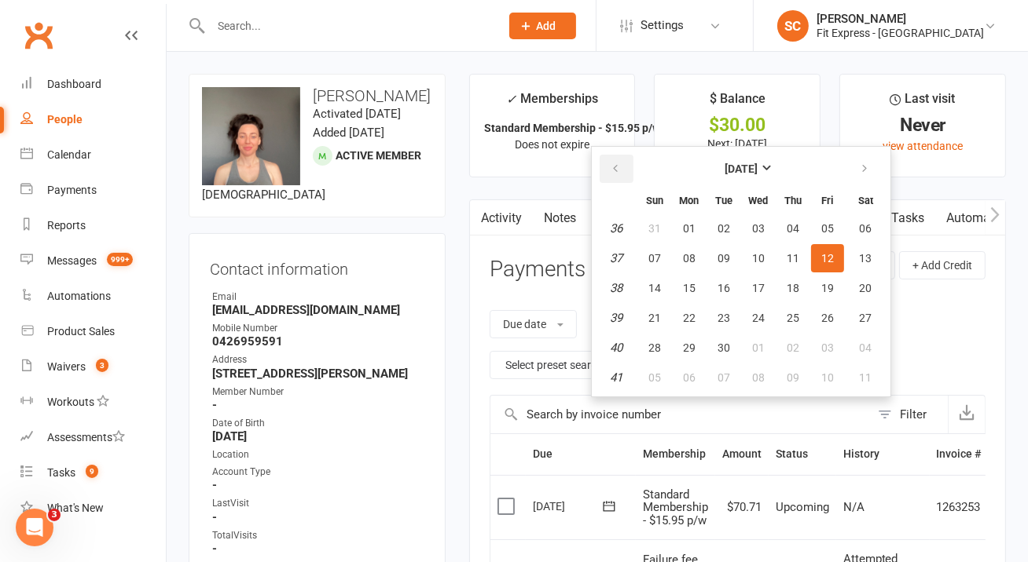
click at [621, 159] on button "button" at bounding box center [616, 169] width 34 height 28
click at [658, 226] on span "01" at bounding box center [654, 228] width 13 height 13
type input "01 Jun 2025"
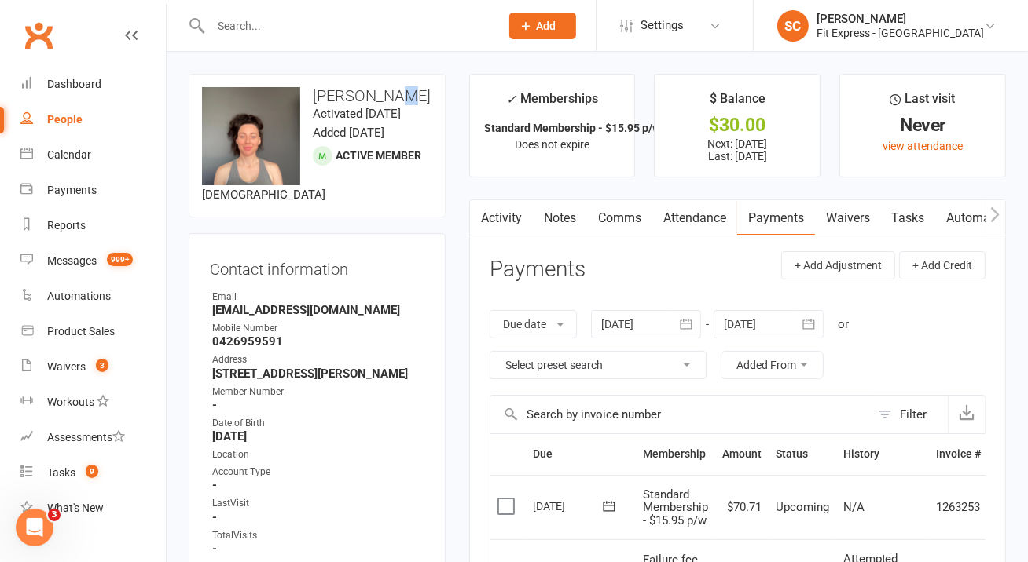
drag, startPoint x: 398, startPoint y: 104, endPoint x: 379, endPoint y: 103, distance: 19.7
click at [379, 103] on div "upload photo change photo vida Vivian Activated 12 December, 2024 Added 12 Dece…" at bounding box center [317, 146] width 257 height 144
click at [384, 140] on time "Added 12 December, 2024" at bounding box center [348, 133] width 71 height 14
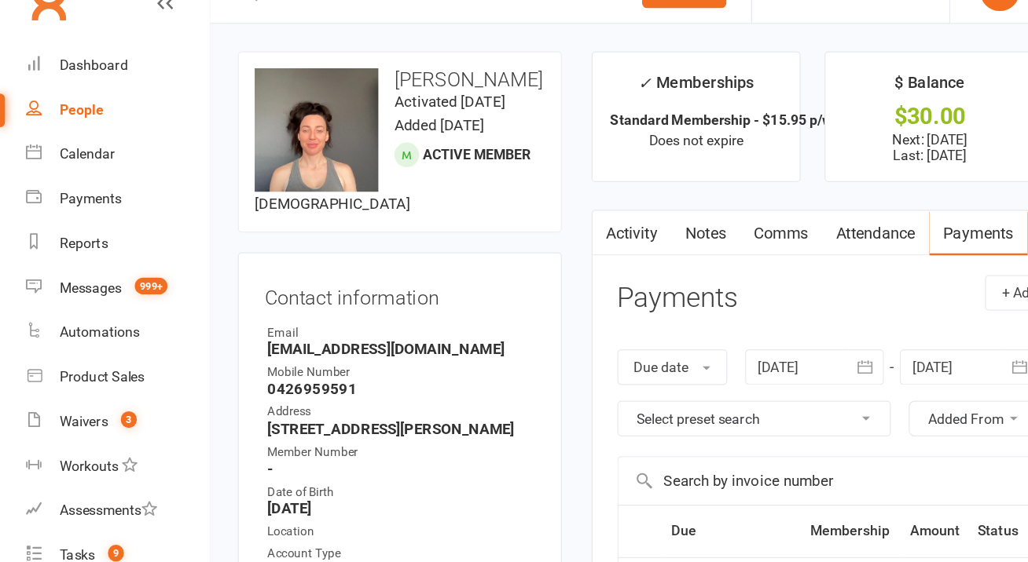
scroll to position [118, 0]
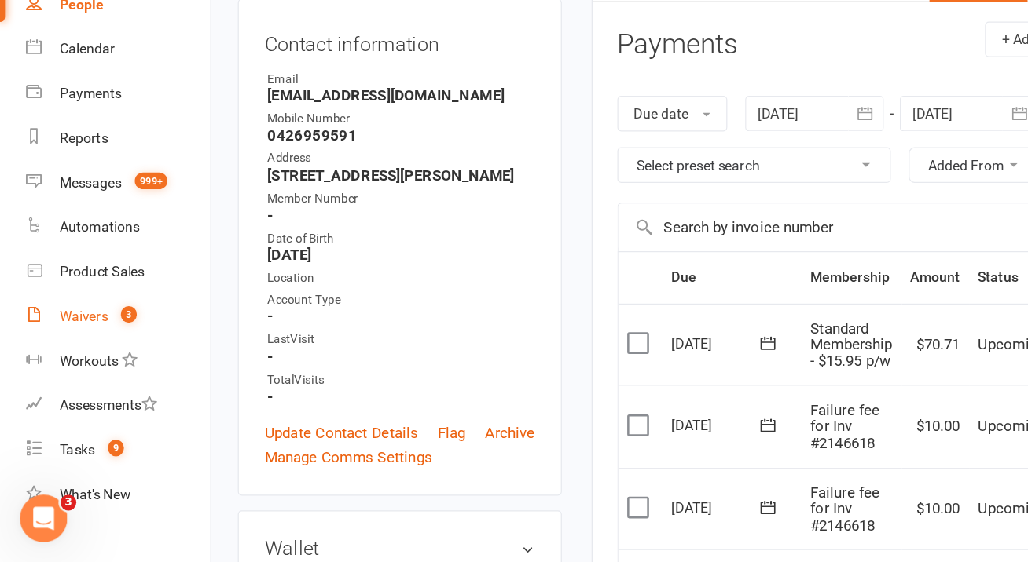
click at [65, 368] on div "Waivers" at bounding box center [66, 367] width 38 height 13
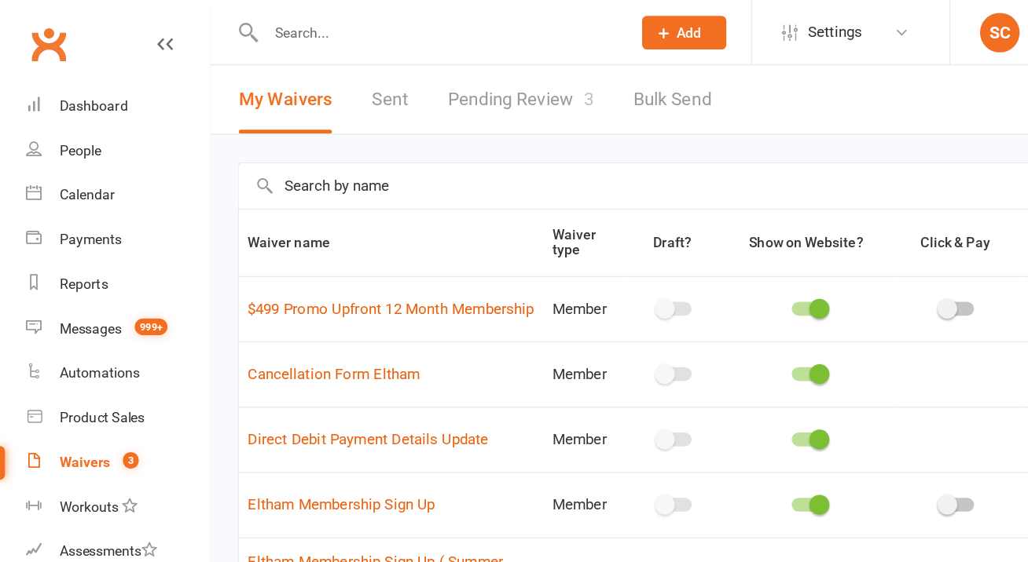
click at [405, 75] on link "Pending Review 3" at bounding box center [412, 79] width 115 height 54
click at [440, 79] on link "Pending Review 3" at bounding box center [412, 79] width 115 height 54
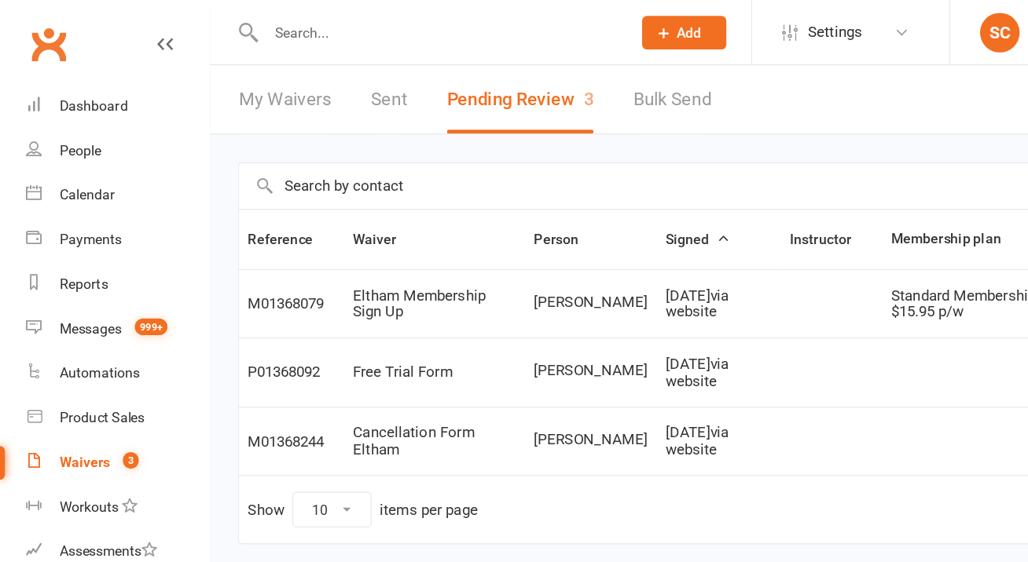
click at [325, 18] on input "text" at bounding box center [347, 26] width 283 height 22
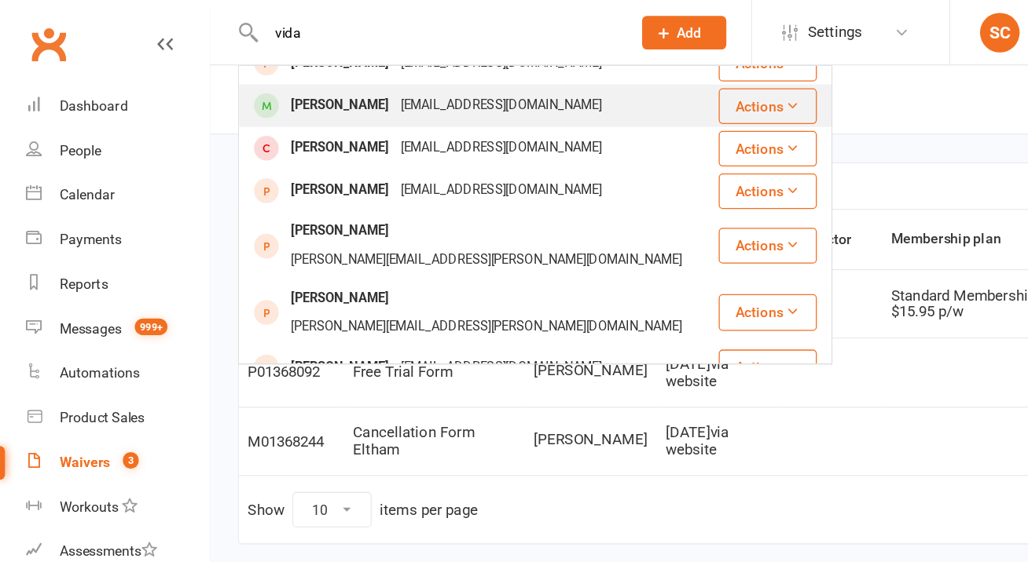
scroll to position [5, 0]
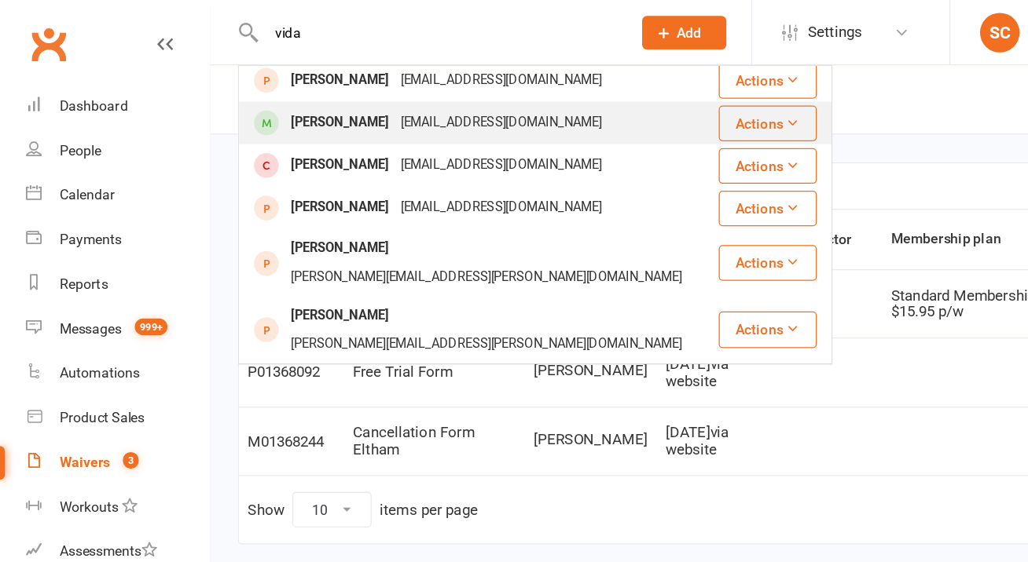
type input "vida"
click at [335, 103] on div "erincvivian@gmail.com" at bounding box center [397, 97] width 169 height 23
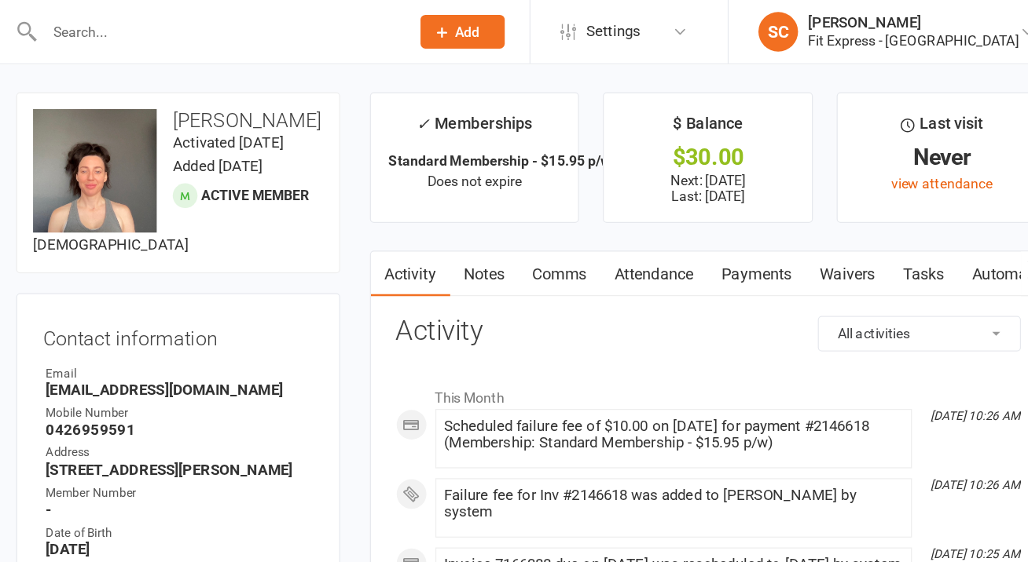
click at [791, 214] on link "Payments" at bounding box center [776, 218] width 78 height 36
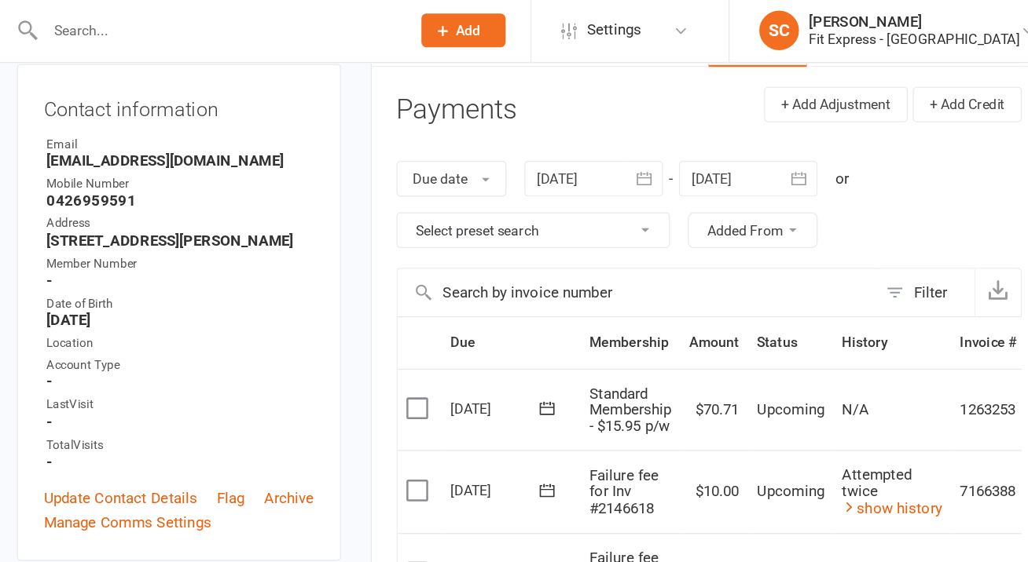
scroll to position [180, 0]
click at [626, 140] on div at bounding box center [646, 144] width 110 height 28
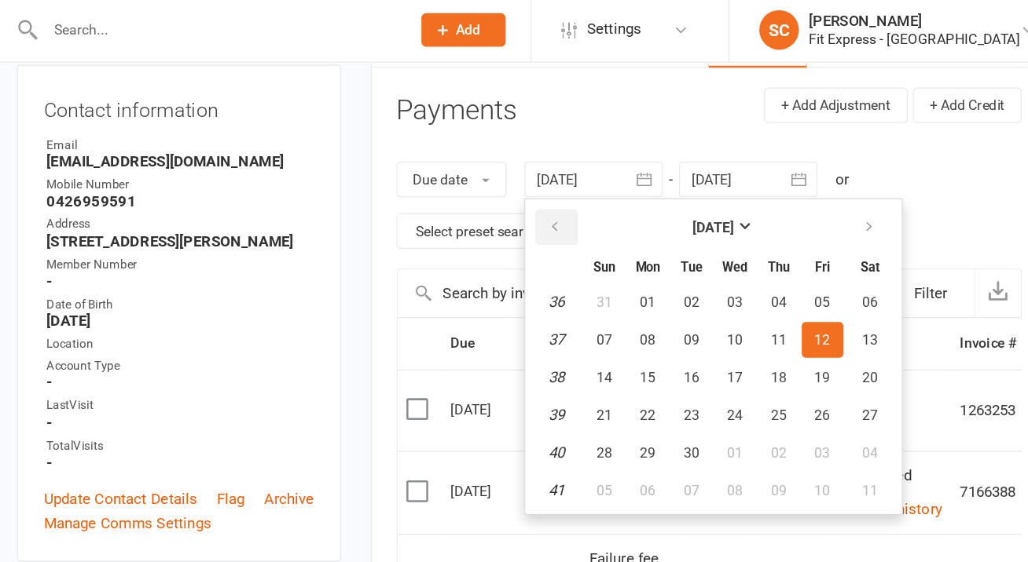
click at [614, 170] on button "button" at bounding box center [616, 182] width 34 height 28
click at [615, 174] on button "button" at bounding box center [616, 182] width 34 height 28
click at [650, 243] on span "01" at bounding box center [654, 242] width 13 height 13
type input "01 Jun 2025"
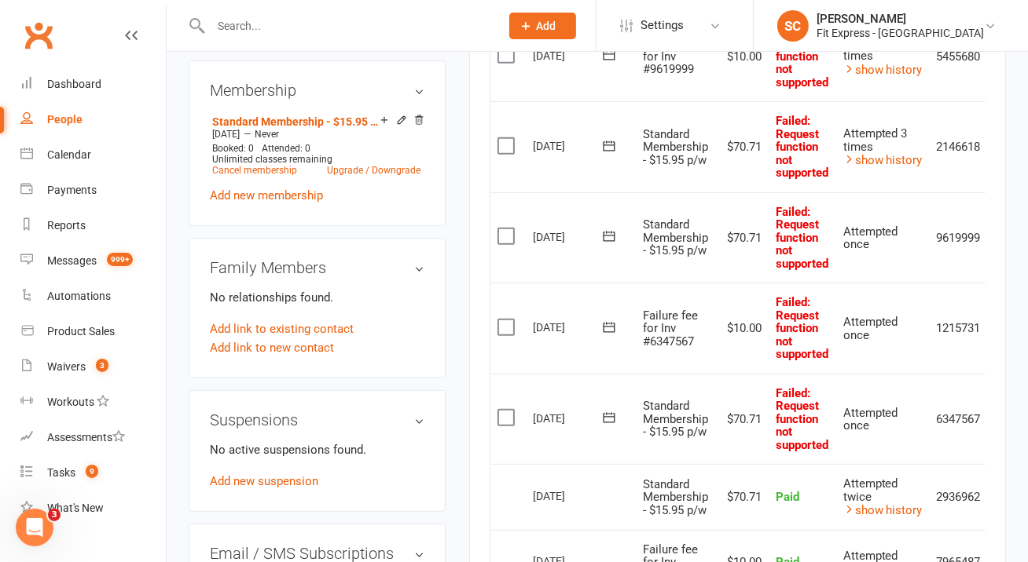
scroll to position [0, 0]
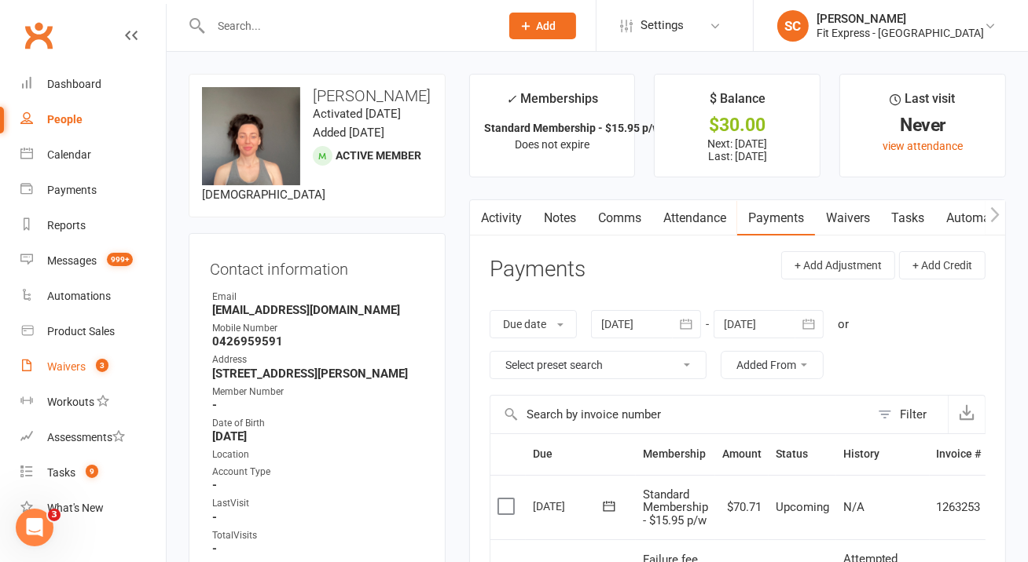
click at [52, 370] on div "Waivers" at bounding box center [66, 367] width 38 height 13
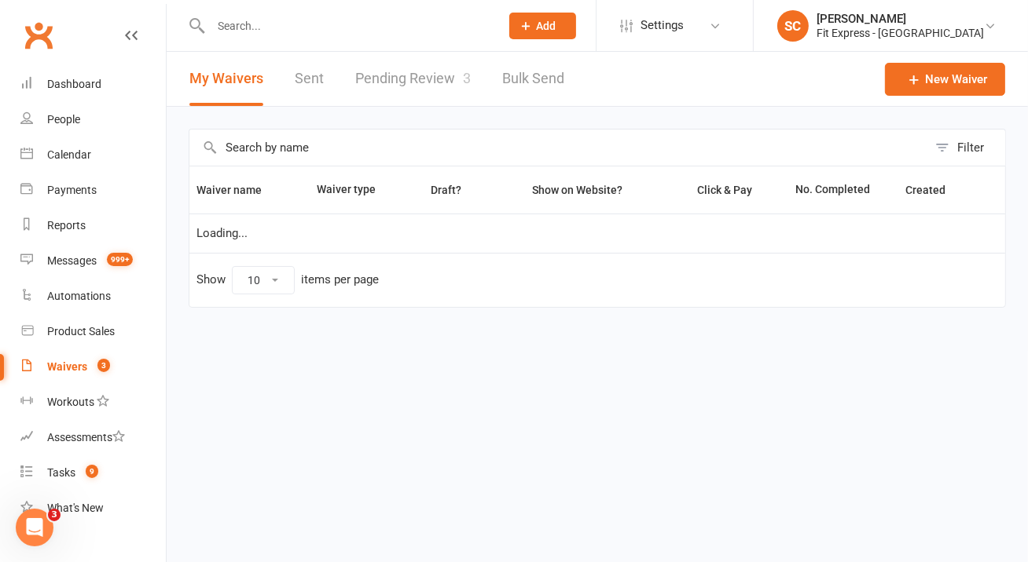
click at [434, 80] on link "Pending Review 3" at bounding box center [412, 79] width 115 height 54
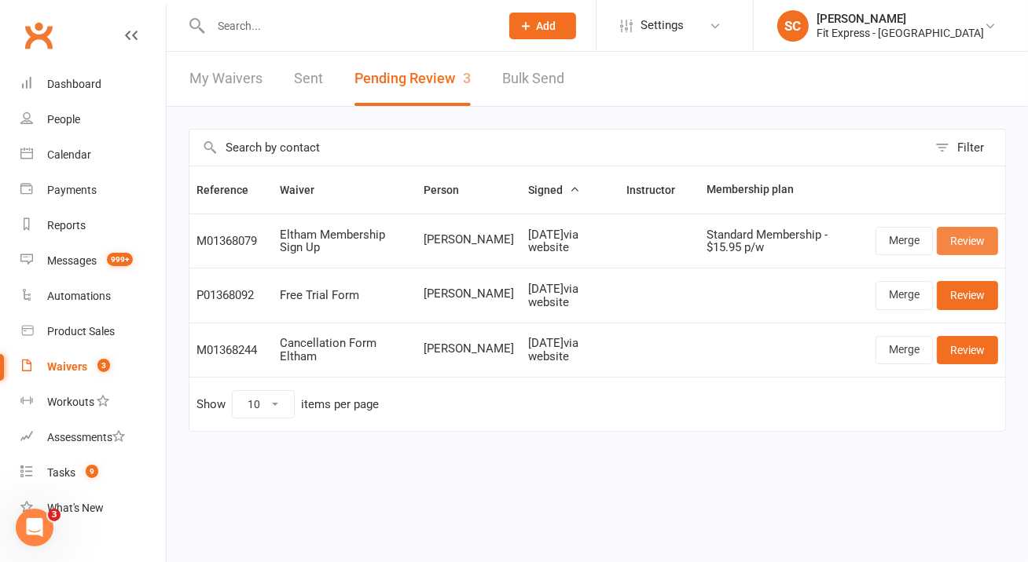
click at [959, 234] on link "Review" at bounding box center [966, 241] width 61 height 28
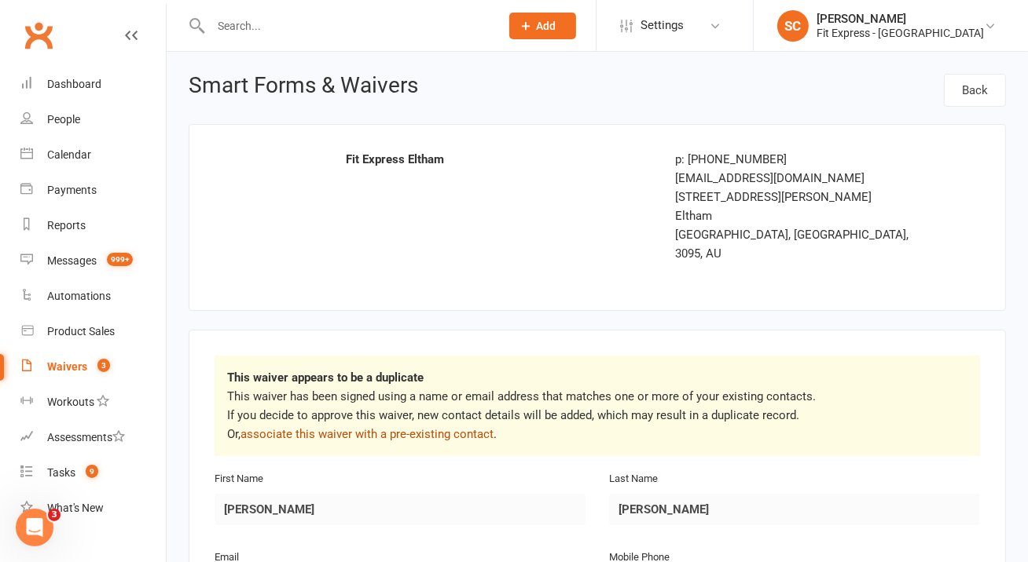
click at [453, 427] on link "associate this waiver with a pre-existing contact" at bounding box center [366, 434] width 253 height 14
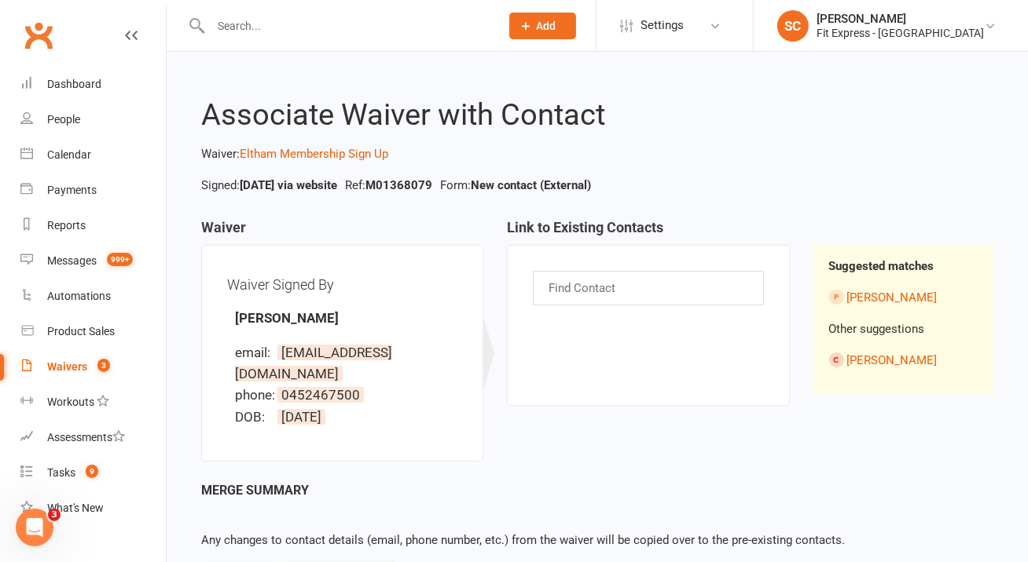
scroll to position [80, 0]
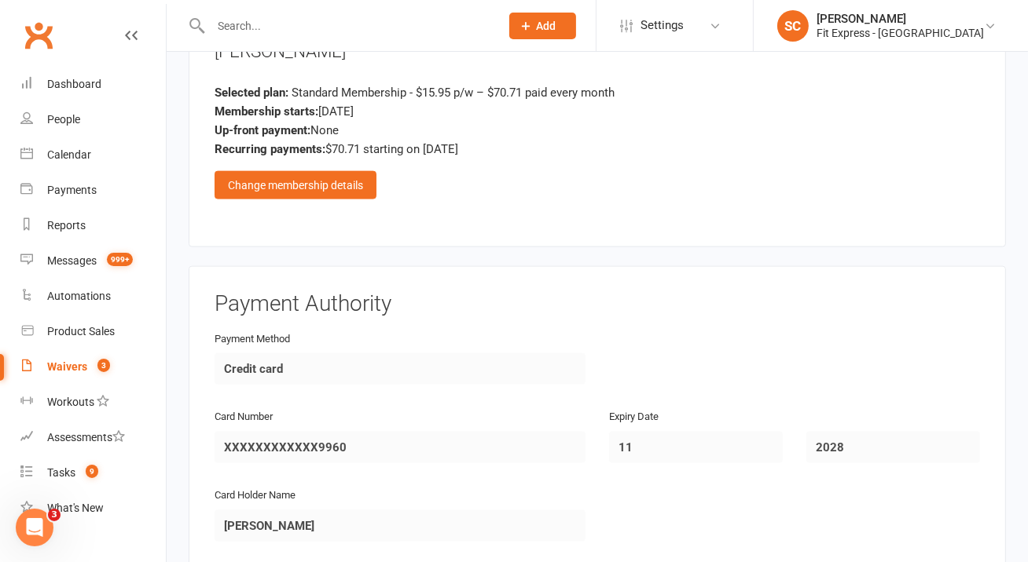
scroll to position [2083, 0]
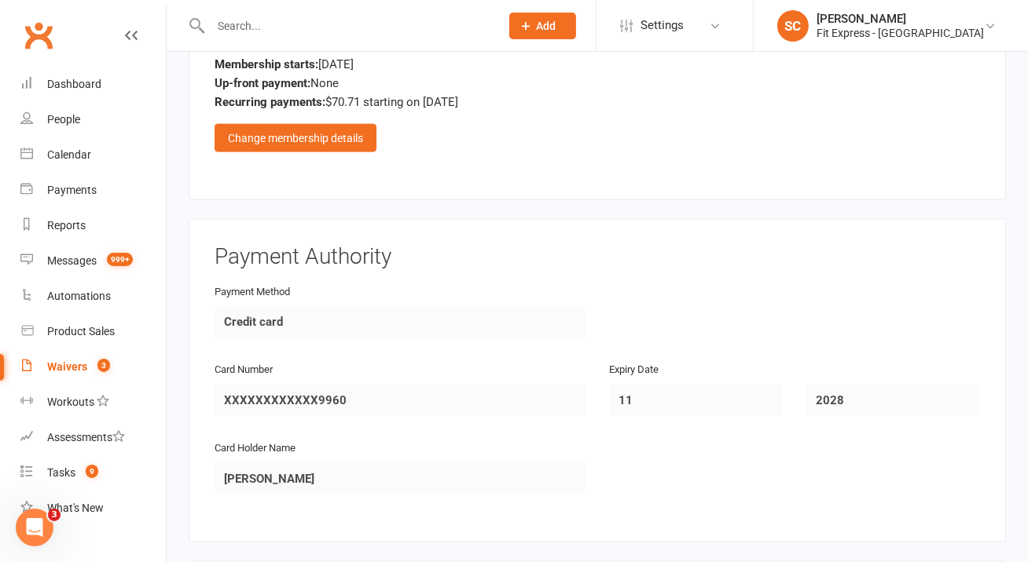
click at [304, 134] on div "Membership Options Nina Maddocks Selected plan: Standard Membership - $15.95 p/…" at bounding box center [596, 64] width 765 height 219
click at [311, 124] on div "Change membership details" at bounding box center [295, 138] width 162 height 28
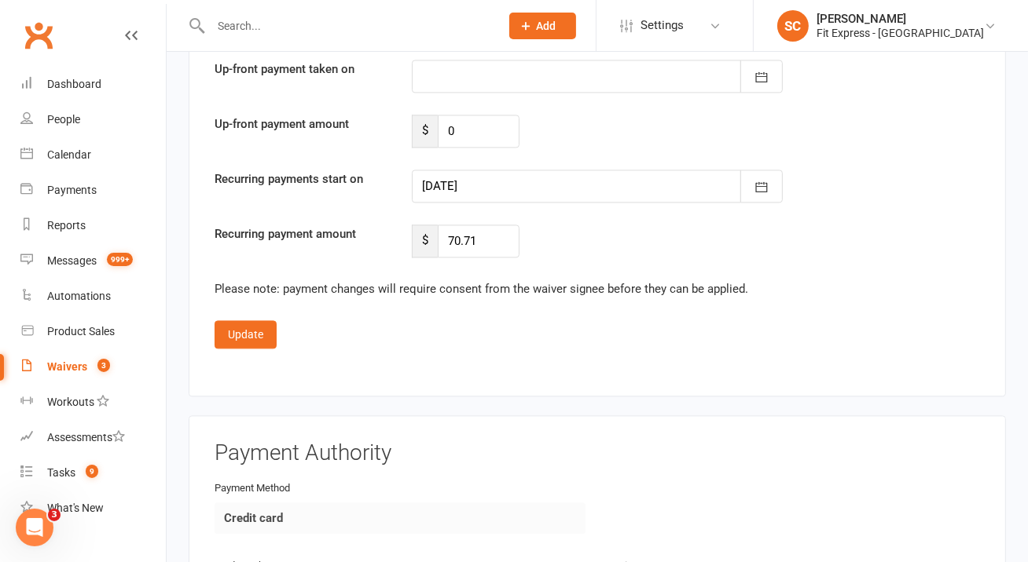
scroll to position [3179, 0]
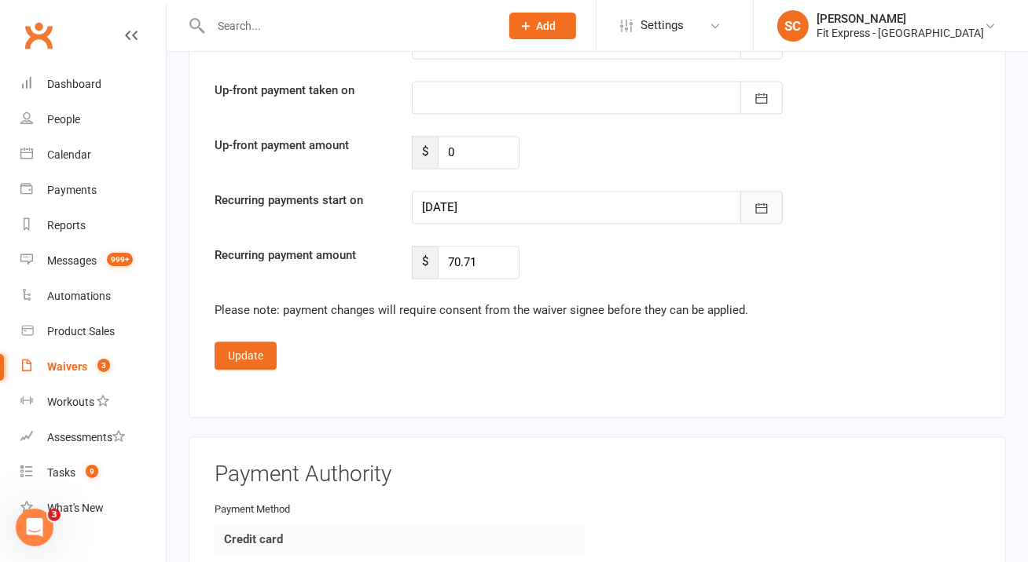
click at [761, 200] on icon "button" at bounding box center [761, 208] width 16 height 16
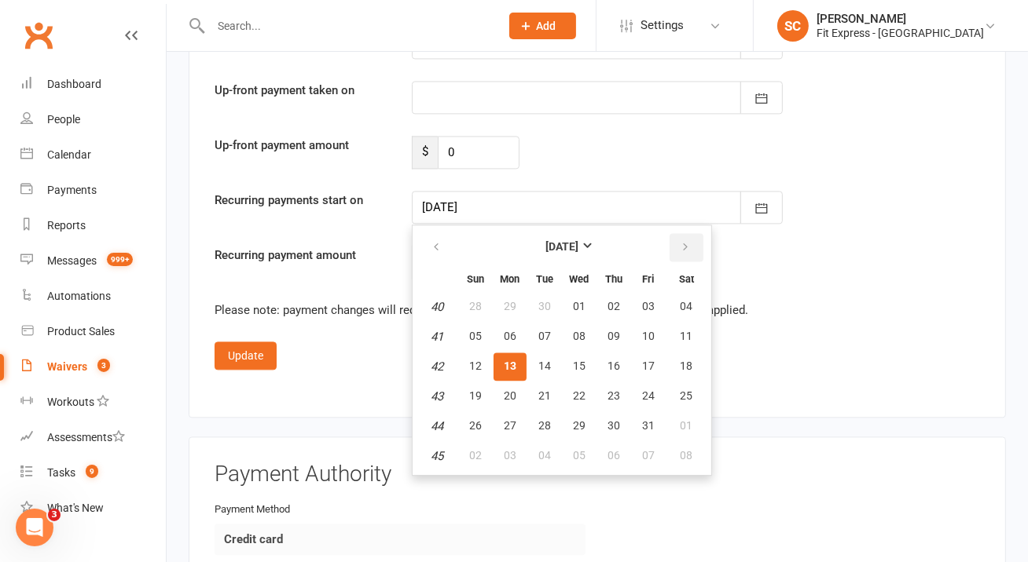
click at [679, 233] on button "button" at bounding box center [686, 247] width 34 height 28
click at [681, 300] on span "01" at bounding box center [686, 306] width 13 height 13
type input "01 Nov 2025"
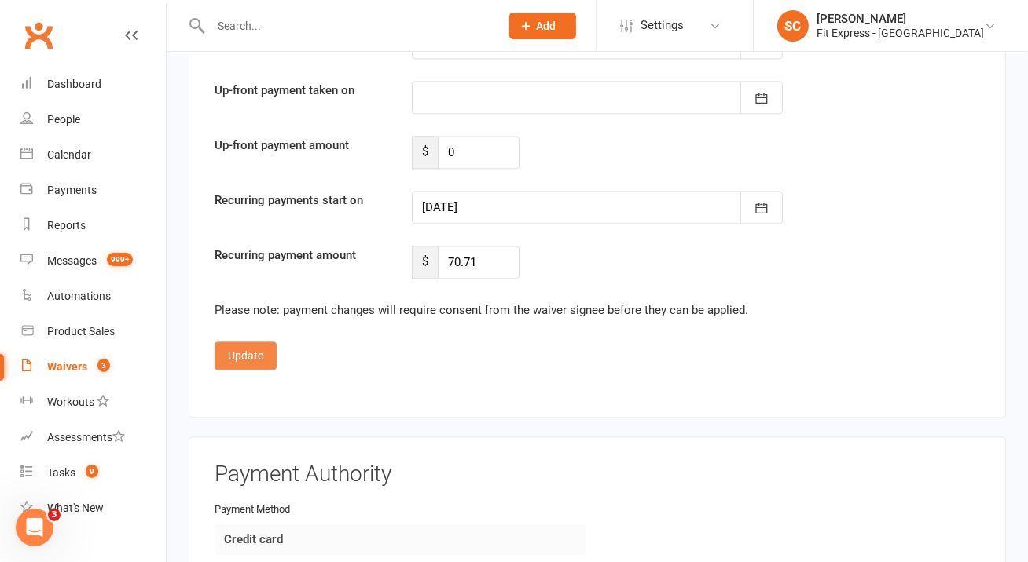
click at [248, 342] on button "Update" at bounding box center [245, 356] width 62 height 28
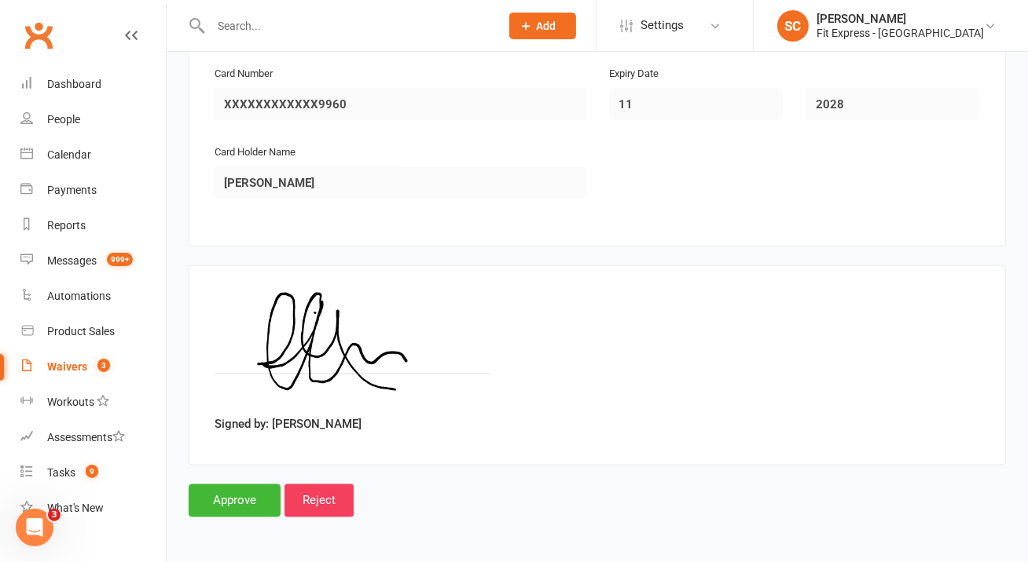
scroll to position [2351, 0]
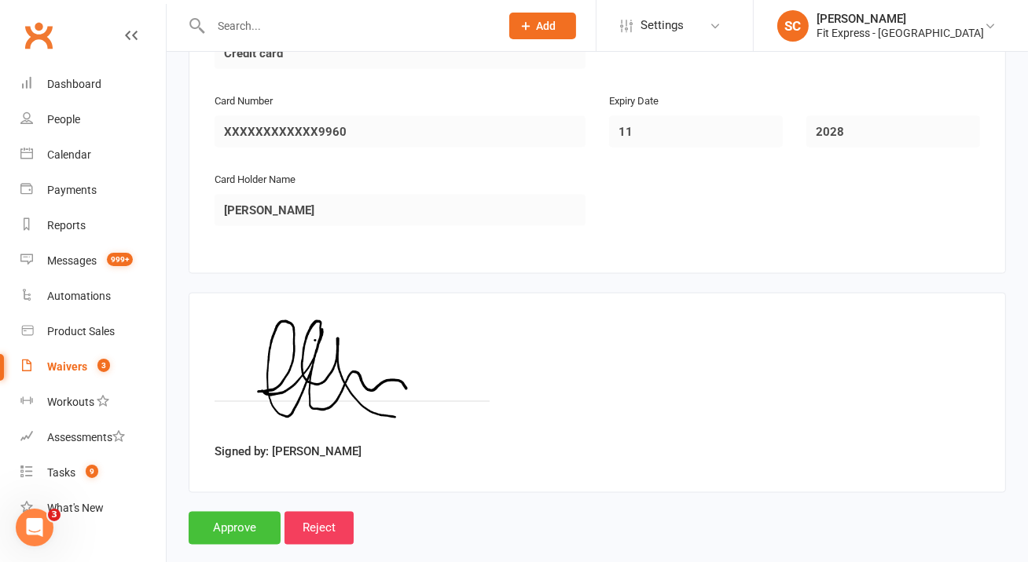
click at [254, 512] on input "Approve" at bounding box center [235, 528] width 92 height 33
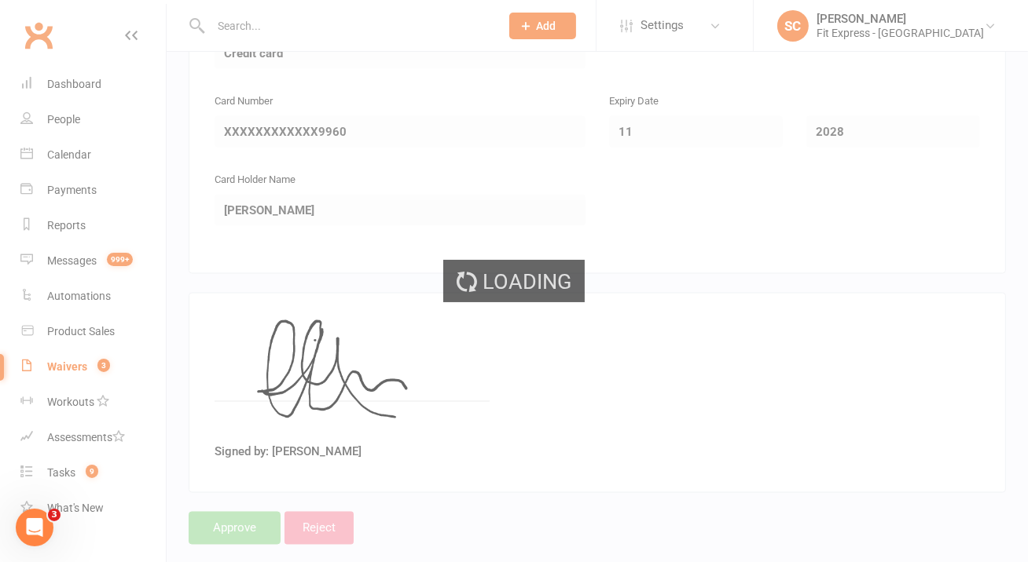
scroll to position [0, 0]
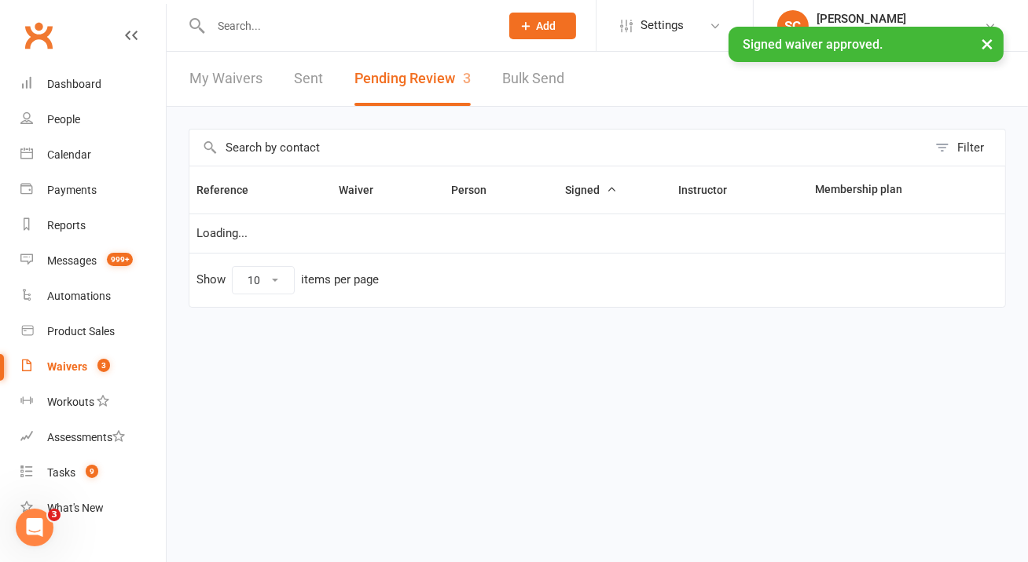
click at [322, 27] on div "× Signed waiver approved." at bounding box center [503, 27] width 1007 height 0
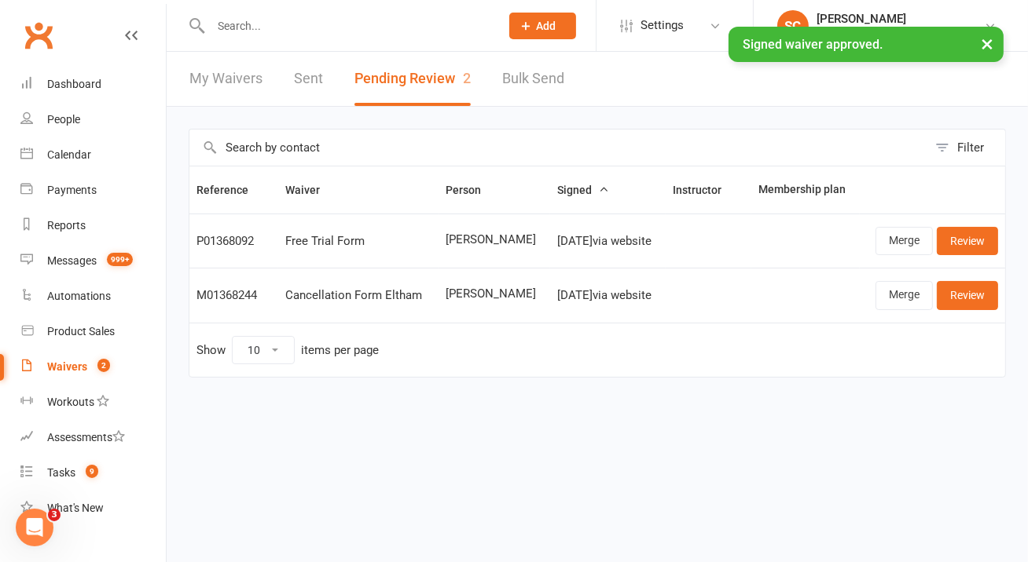
click at [319, 27] on div "× Signed waiver approved." at bounding box center [503, 27] width 1007 height 0
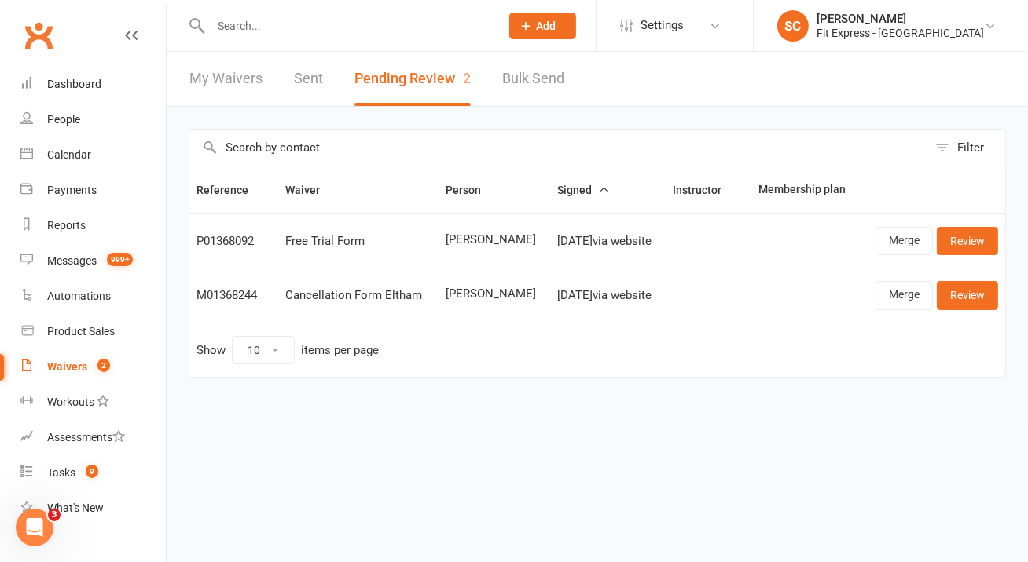
click at [302, 16] on input "text" at bounding box center [347, 26] width 283 height 22
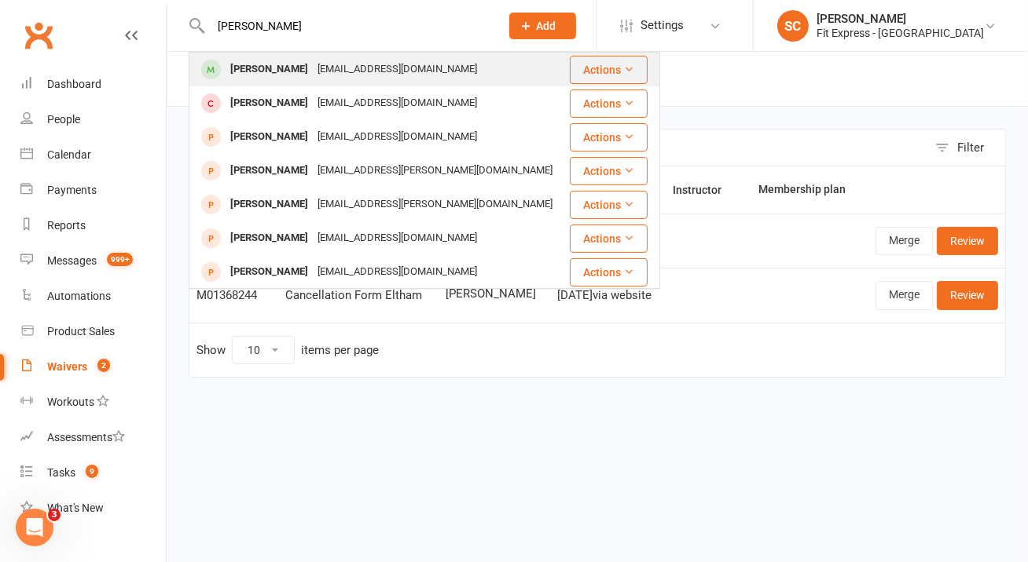
type input "nina maddocks"
click at [321, 64] on div "ninarosemaddocks@gmail.com" at bounding box center [397, 69] width 169 height 23
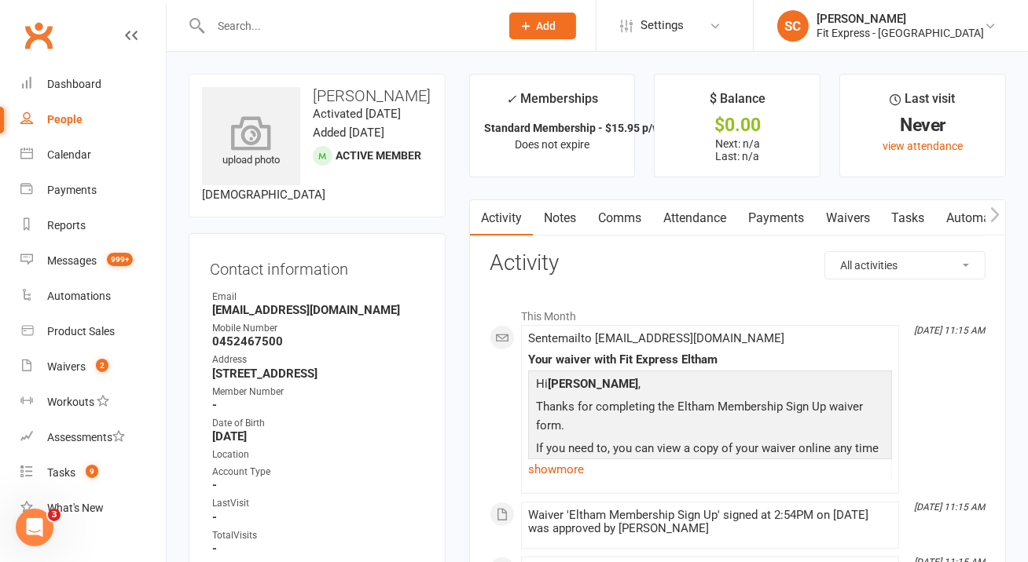
click at [271, 124] on icon at bounding box center [251, 132] width 108 height 35
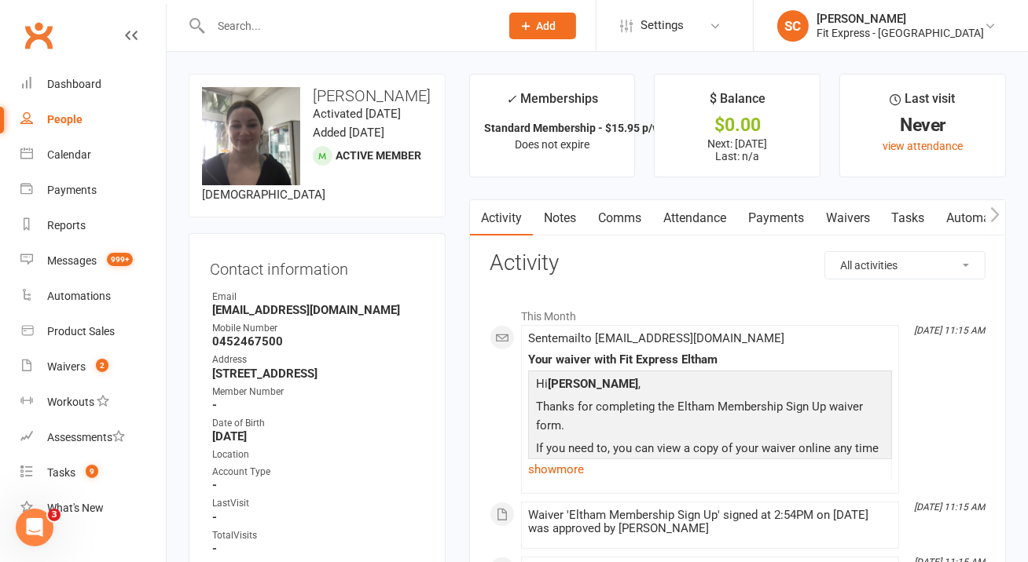
click at [797, 226] on link "Payments" at bounding box center [776, 218] width 78 height 36
